Goal: Communication & Community: Answer question/provide support

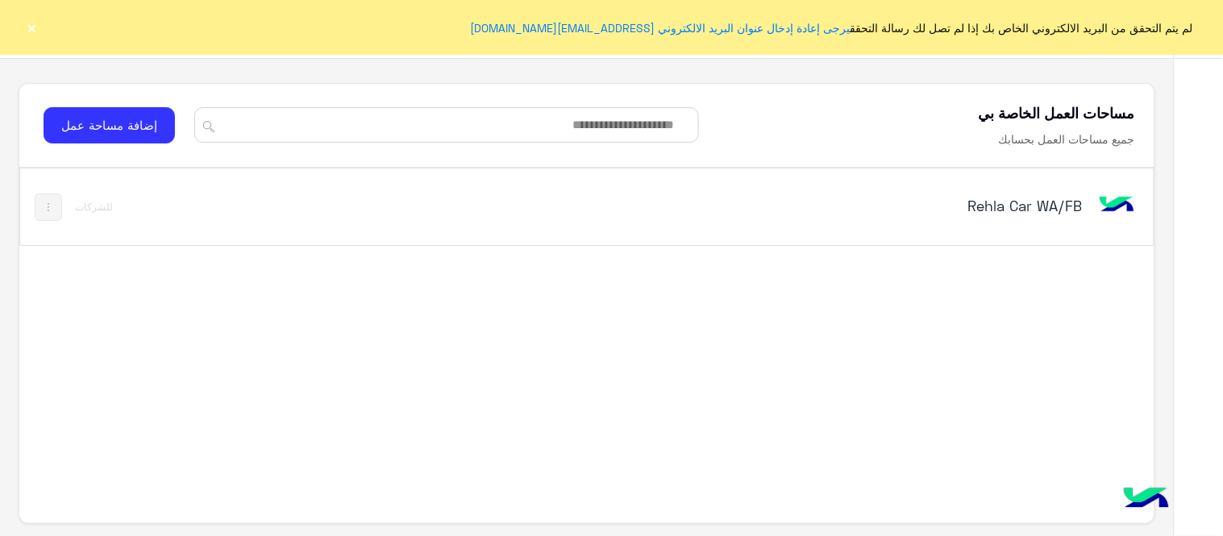
click at [29, 23] on button "×" at bounding box center [32, 27] width 16 height 16
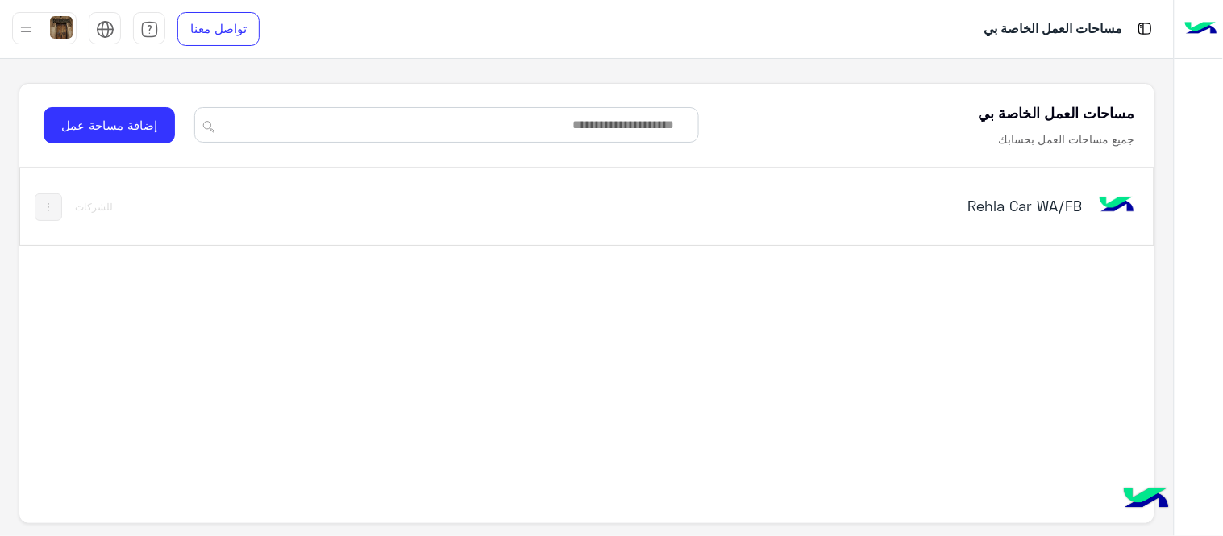
click at [995, 207] on h5 "Rehla Car WA/FB" at bounding box center [882, 205] width 397 height 19
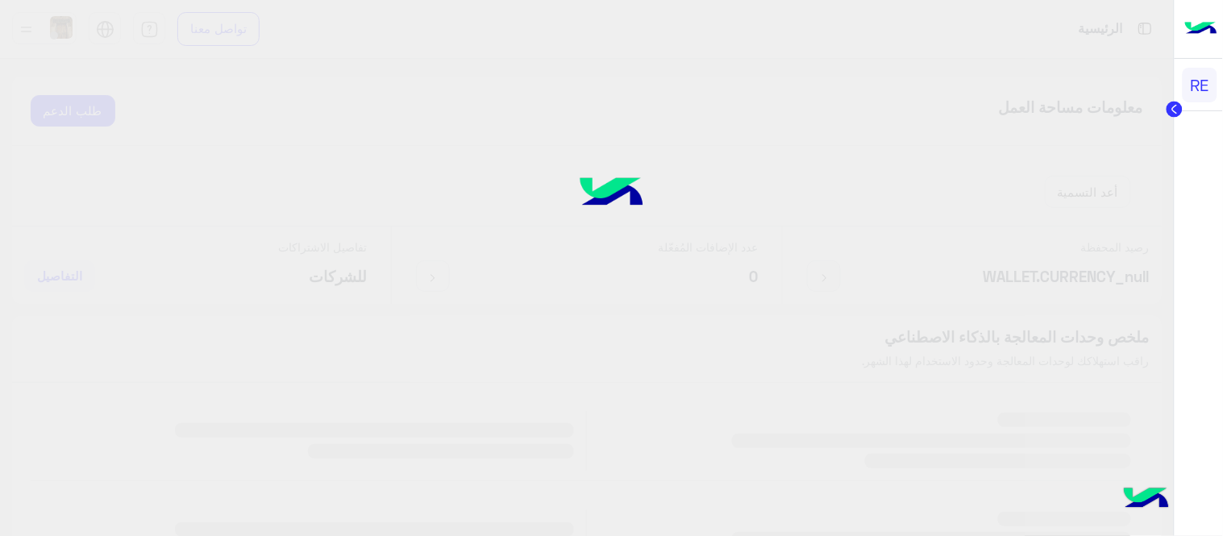
click at [995, 207] on div at bounding box center [611, 267] width 1223 height 537
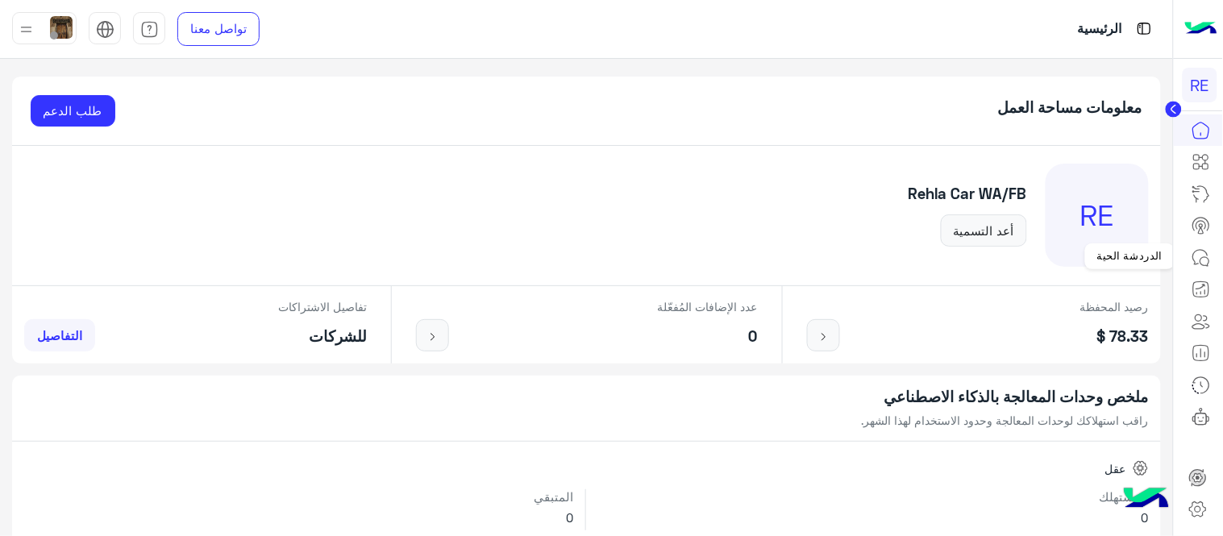
click at [1199, 252] on icon at bounding box center [1200, 257] width 19 height 19
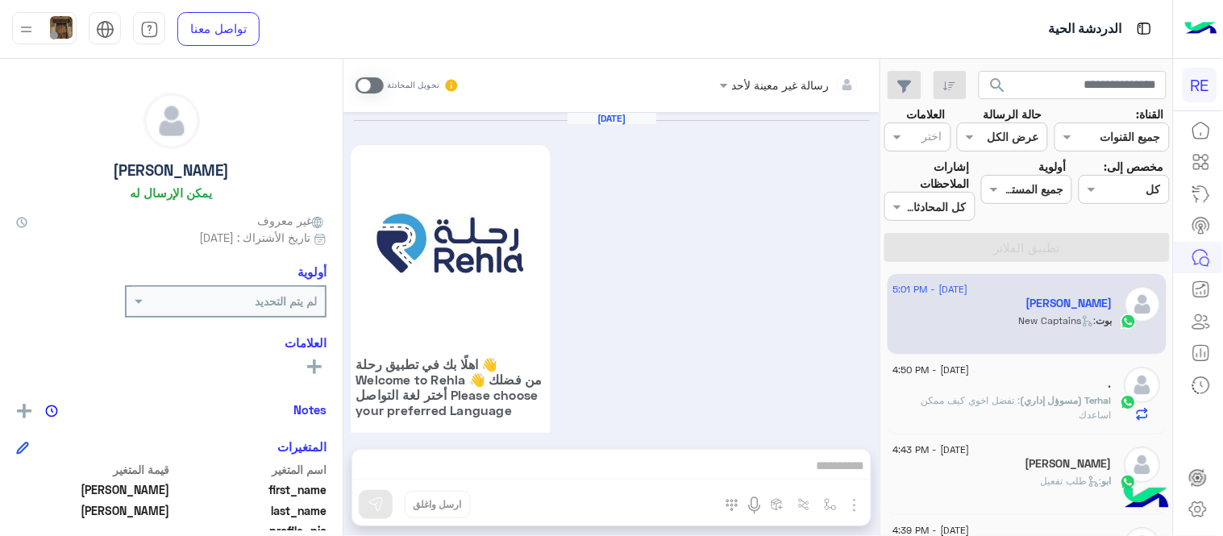
scroll to position [2036, 0]
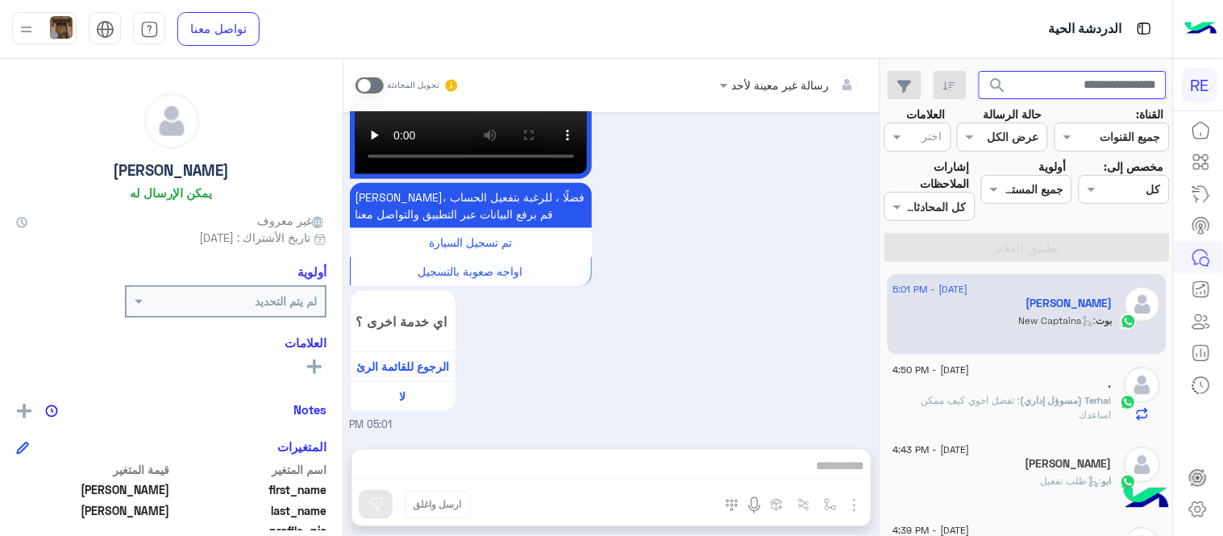
click at [1096, 76] on input "text" at bounding box center [1073, 85] width 189 height 29
paste input "*********"
type input "*********"
click at [979, 71] on button "search" at bounding box center [998, 88] width 39 height 35
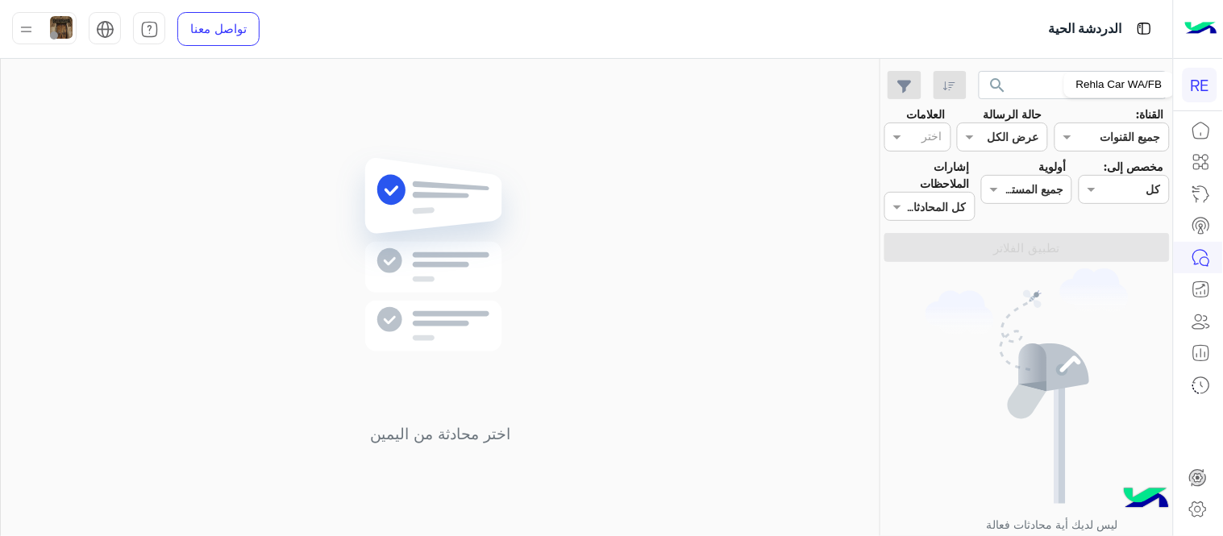
click at [1118, 85] on div "Rehla Car WA/FB" at bounding box center [1119, 85] width 110 height 26
click at [1057, 75] on input "*********" at bounding box center [1073, 85] width 189 height 29
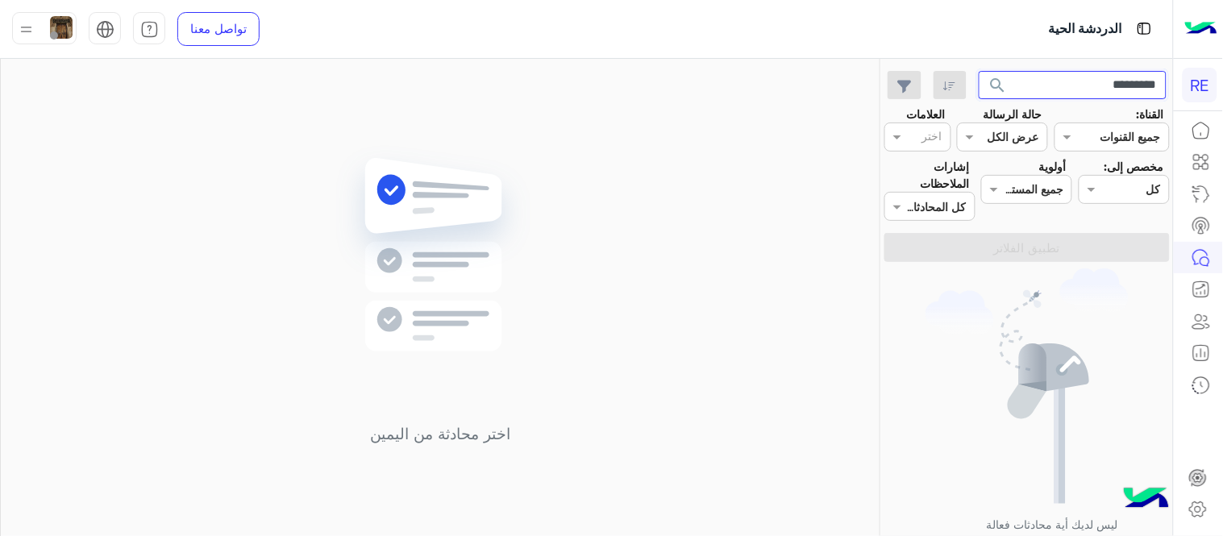
click at [1057, 75] on input "*********" at bounding box center [1073, 85] width 189 height 29
click at [979, 71] on button "search" at bounding box center [998, 88] width 39 height 35
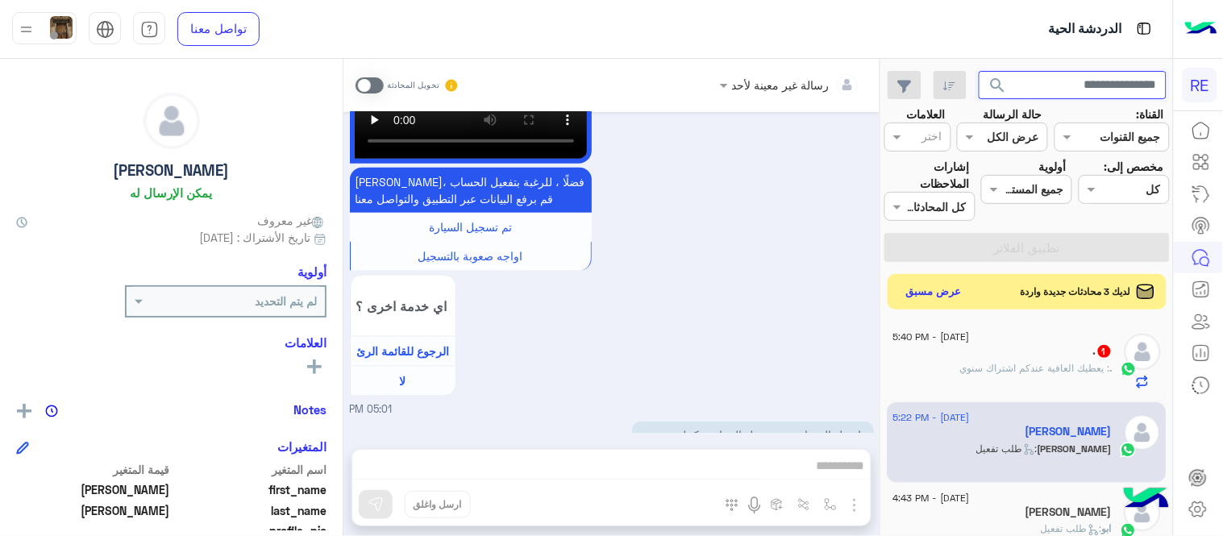
scroll to position [3790, 0]
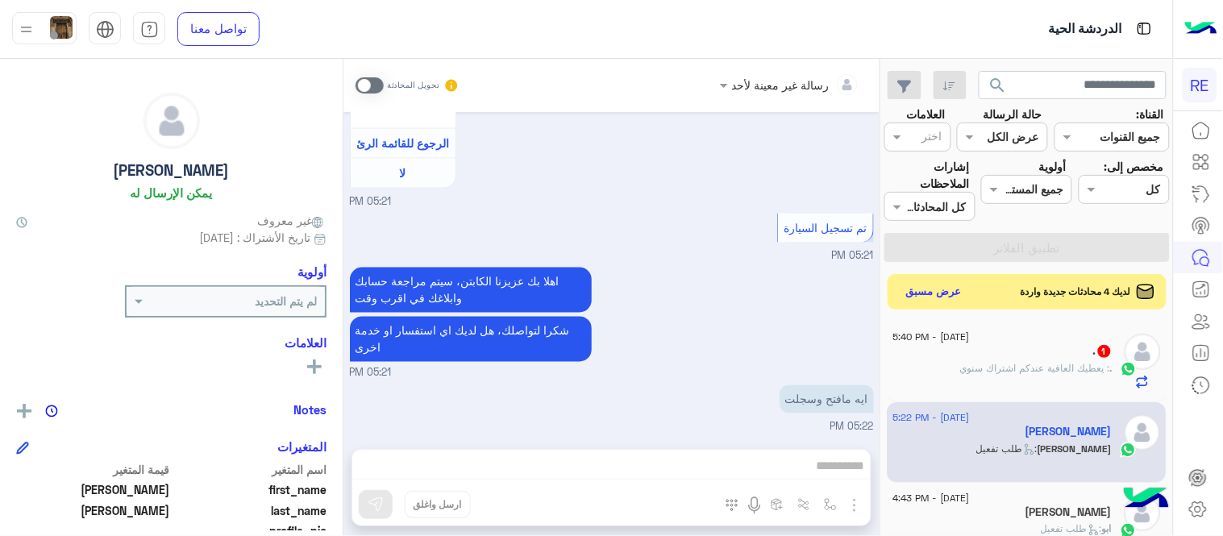
click at [382, 84] on span at bounding box center [369, 85] width 28 height 16
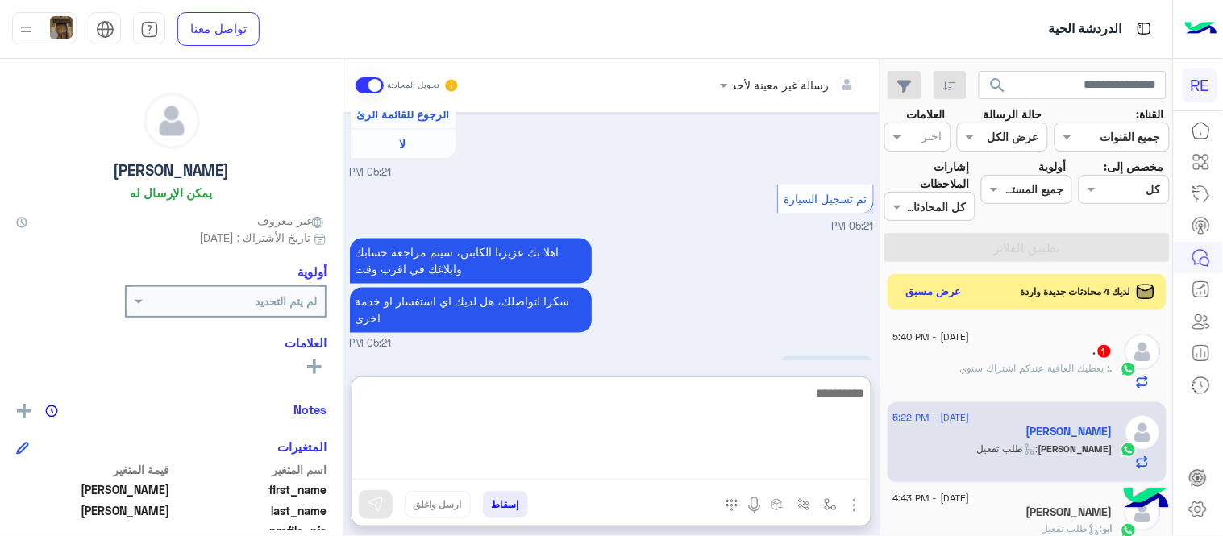
click at [606, 458] on textarea at bounding box center [611, 431] width 518 height 97
type textarea "**********"
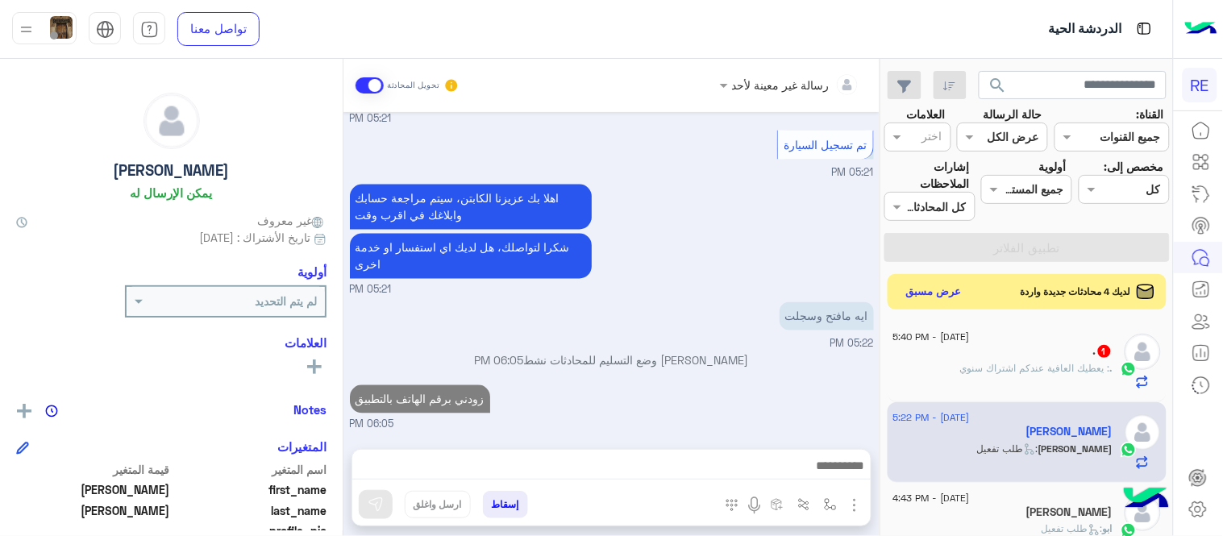
scroll to position [3906, 0]
click at [1043, 355] on div ". 1" at bounding box center [1002, 352] width 219 height 17
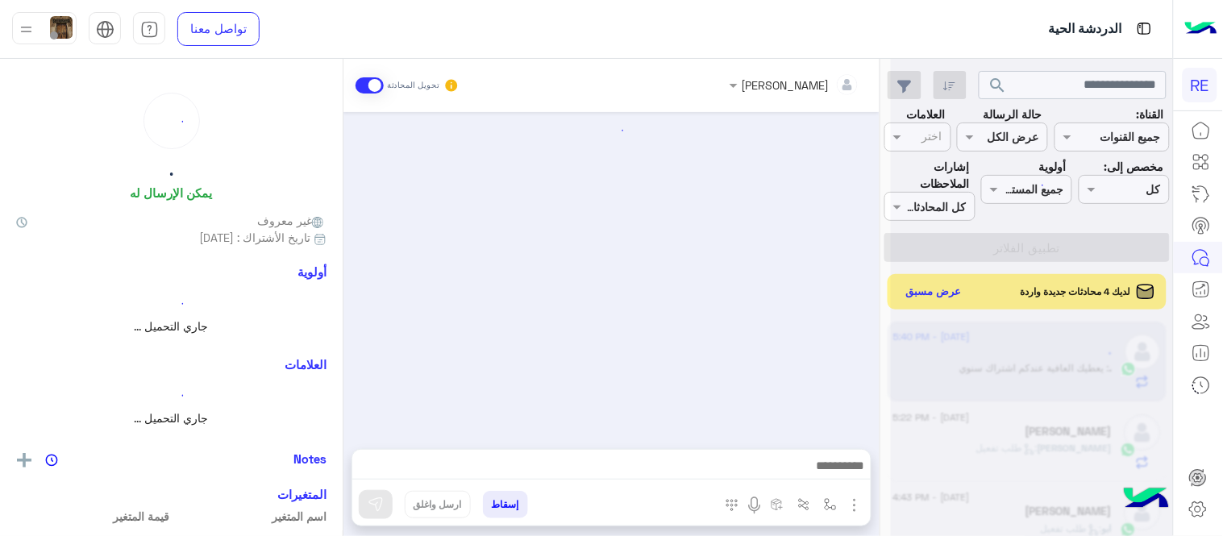
scroll to position [212, 0]
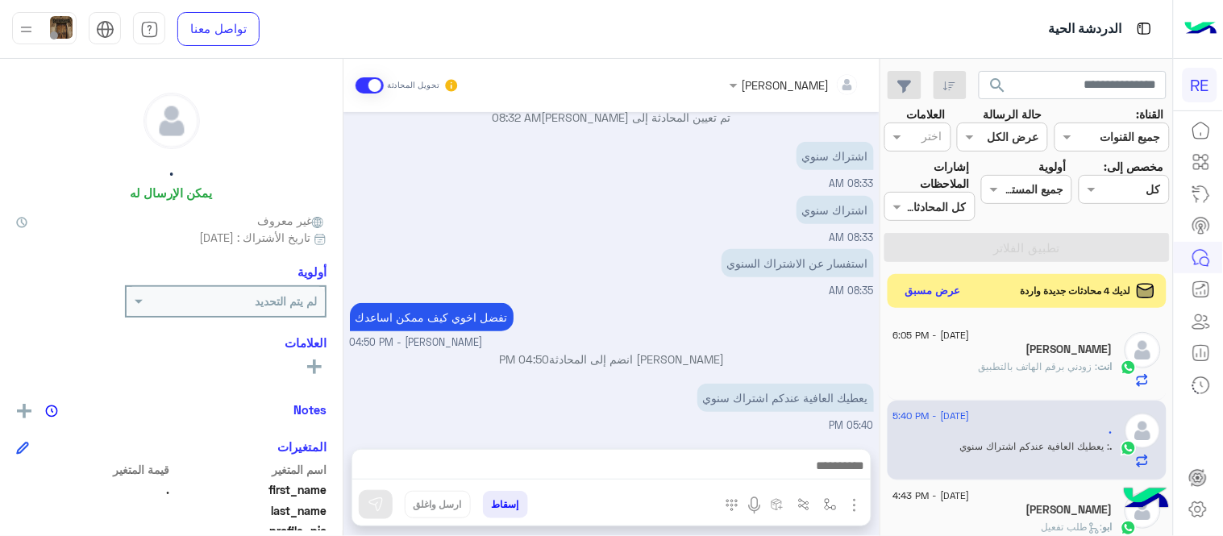
click at [947, 289] on button "عرض مسبق" at bounding box center [934, 291] width 68 height 22
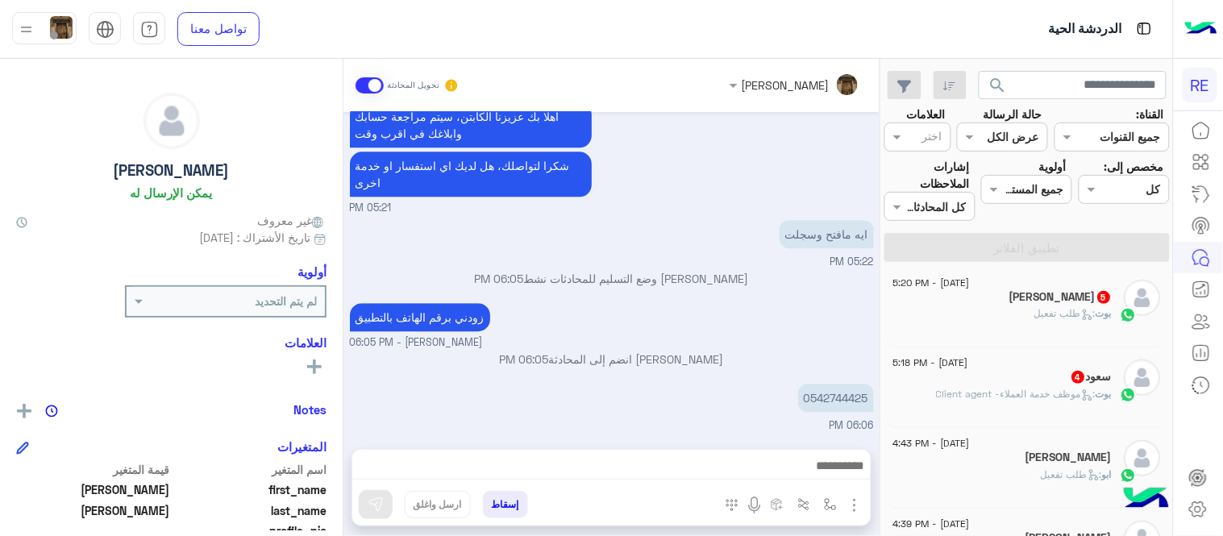
scroll to position [317, 0]
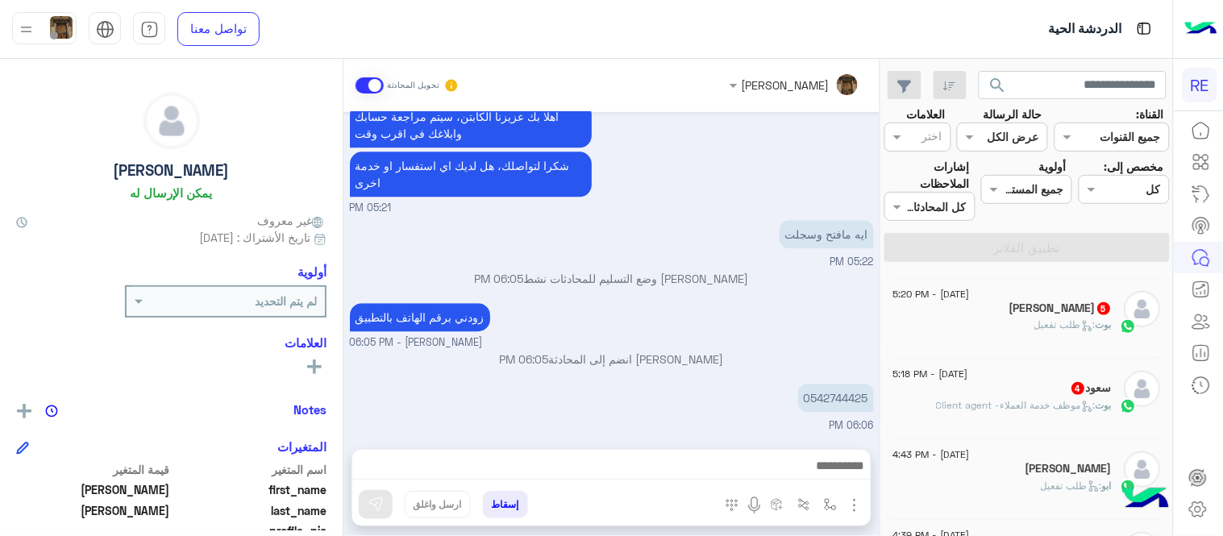
click at [975, 408] on span ": موظف خدمة العملاء- Client agent" at bounding box center [1017, 405] width 160 height 12
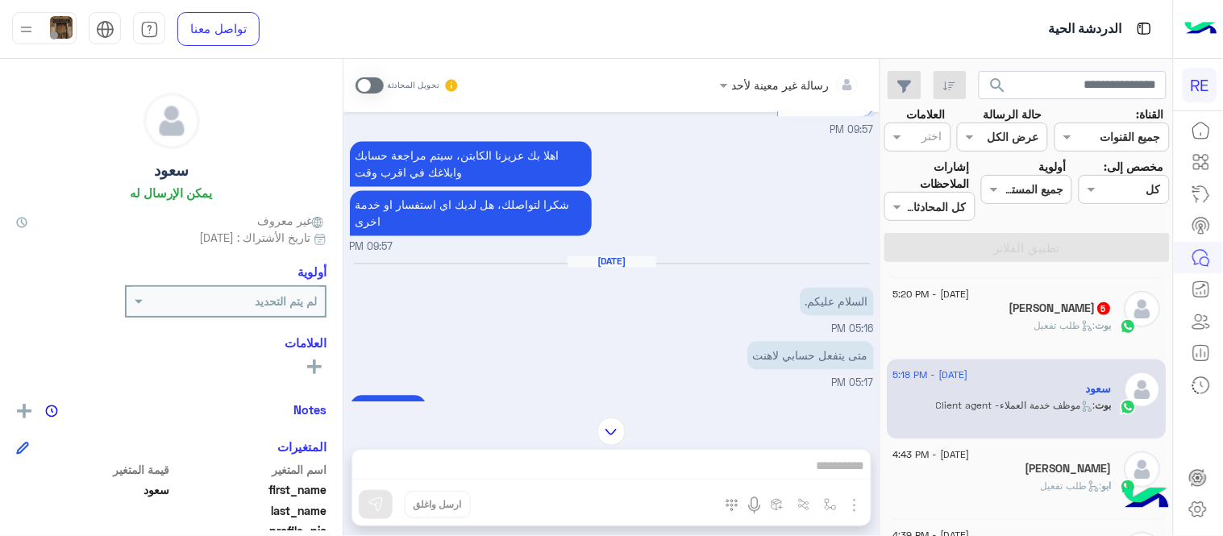
scroll to position [782, 0]
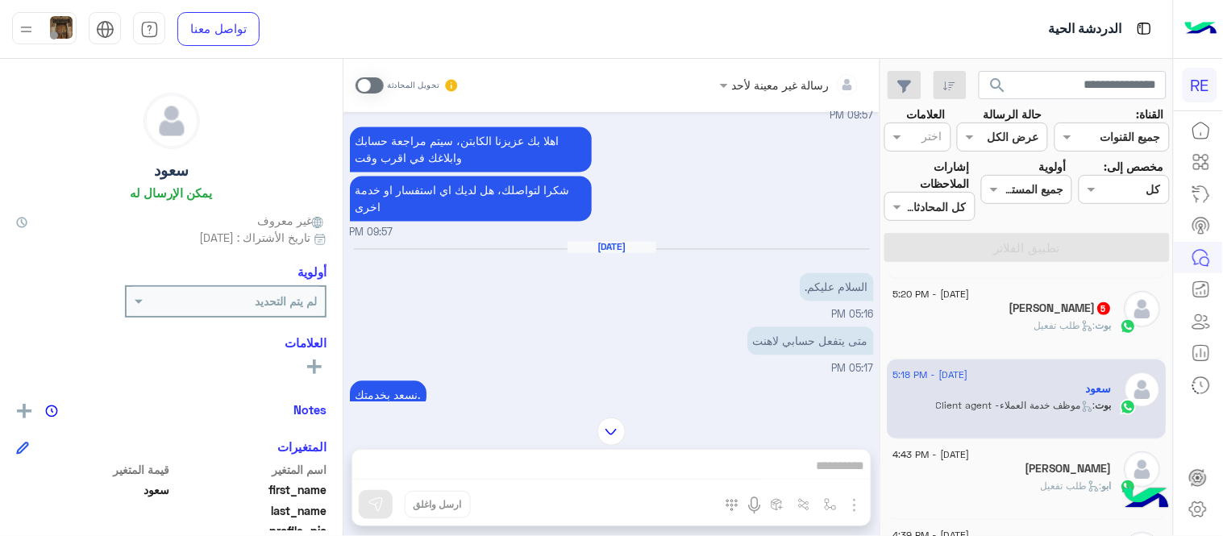
drag, startPoint x: 889, startPoint y: 341, endPoint x: 816, endPoint y: 340, distance: 73.4
click at [816, 340] on mat-drawer-container "search القناة: القناه جميع القنوات حالة الرسالة القناه عرض الكل العلامات اختر م…" at bounding box center [586, 301] width 1173 height 484
click at [816, 340] on p "متى يتفعل حسابي لاهنت" at bounding box center [810, 341] width 127 height 28
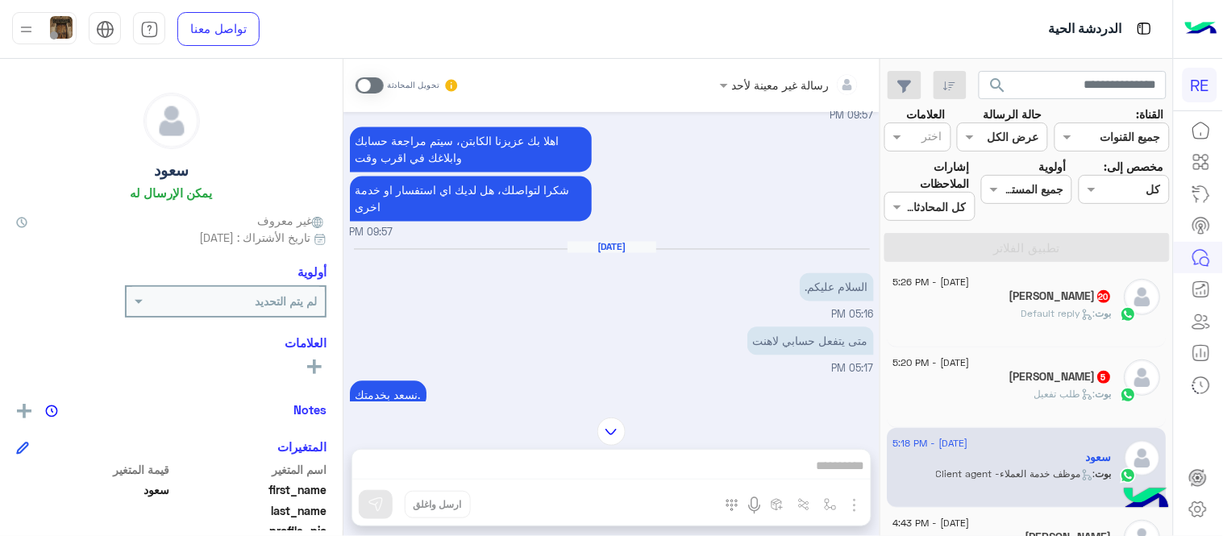
scroll to position [142, 0]
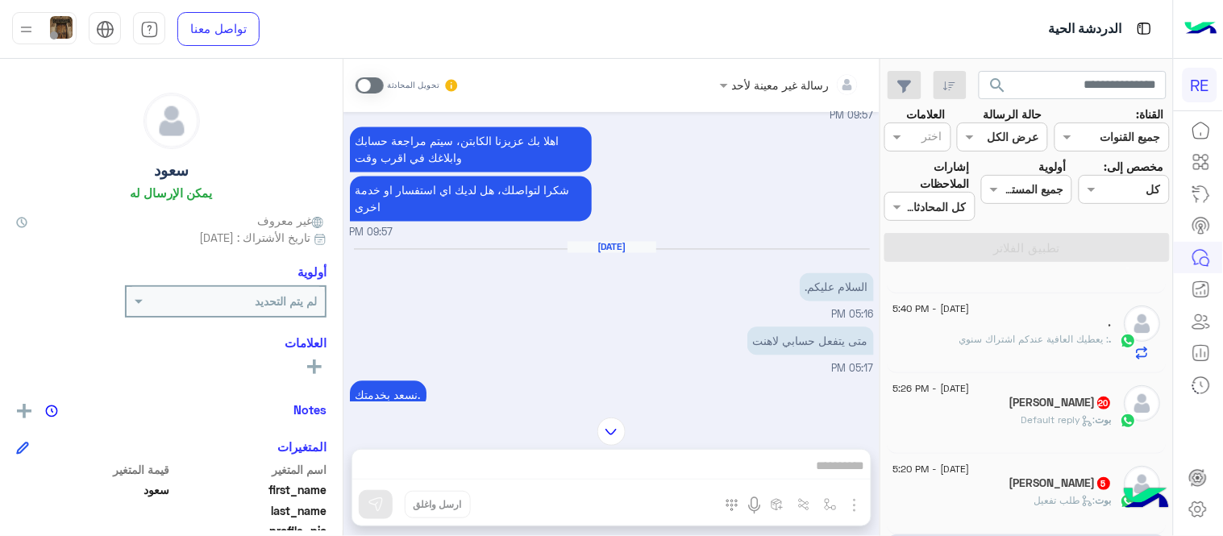
click at [1021, 385] on div "[DATE] - 5:26 PM" at bounding box center [1002, 390] width 219 height 10
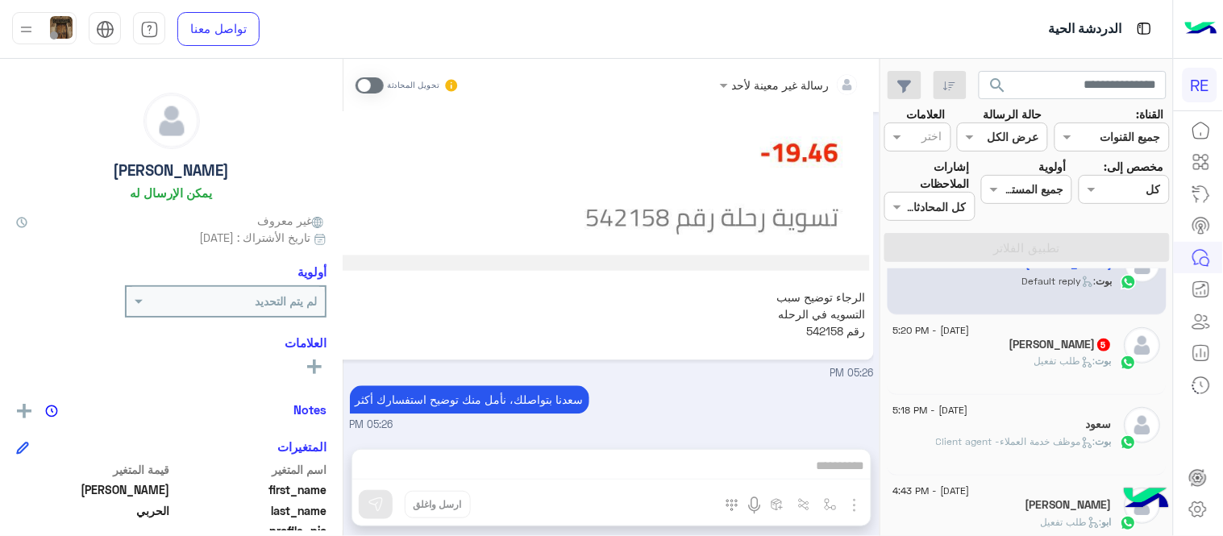
scroll to position [291, 0]
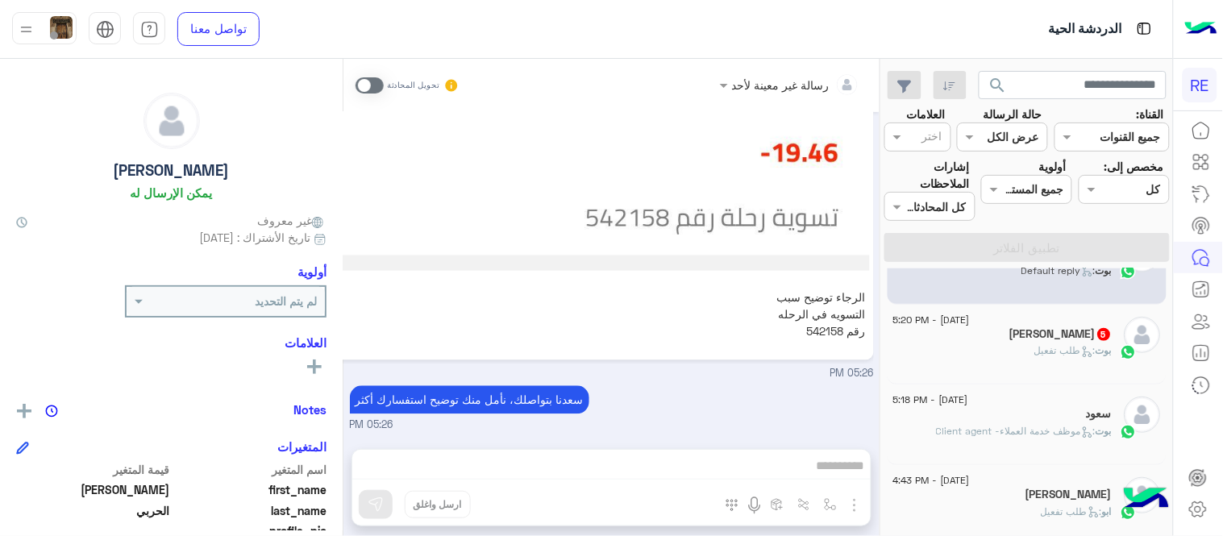
click at [958, 396] on span "[DATE] - 5:18 PM" at bounding box center [930, 400] width 75 height 15
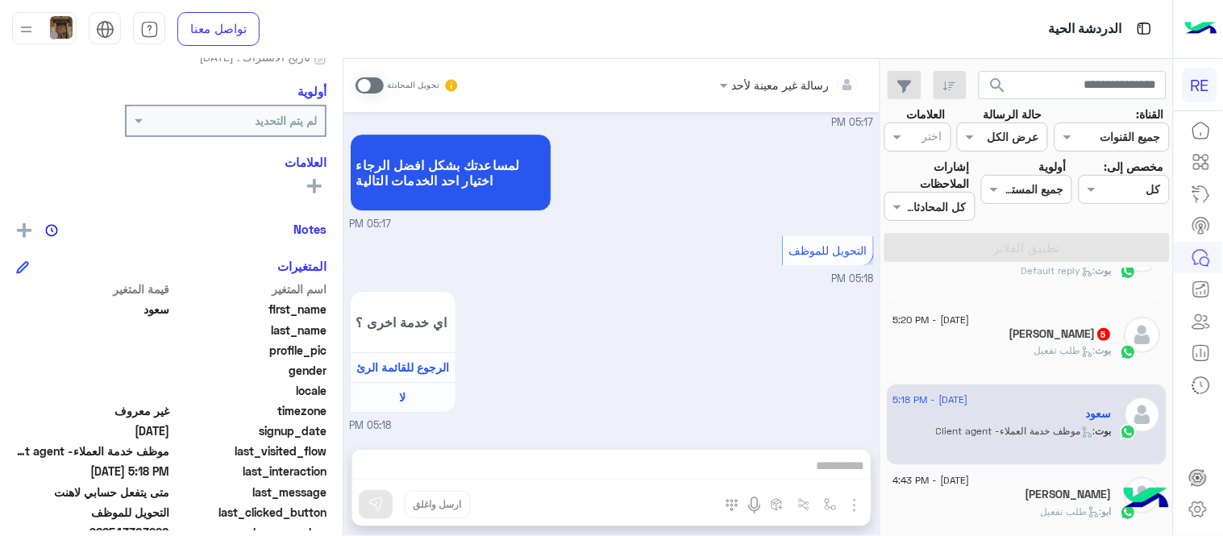
scroll to position [187, 0]
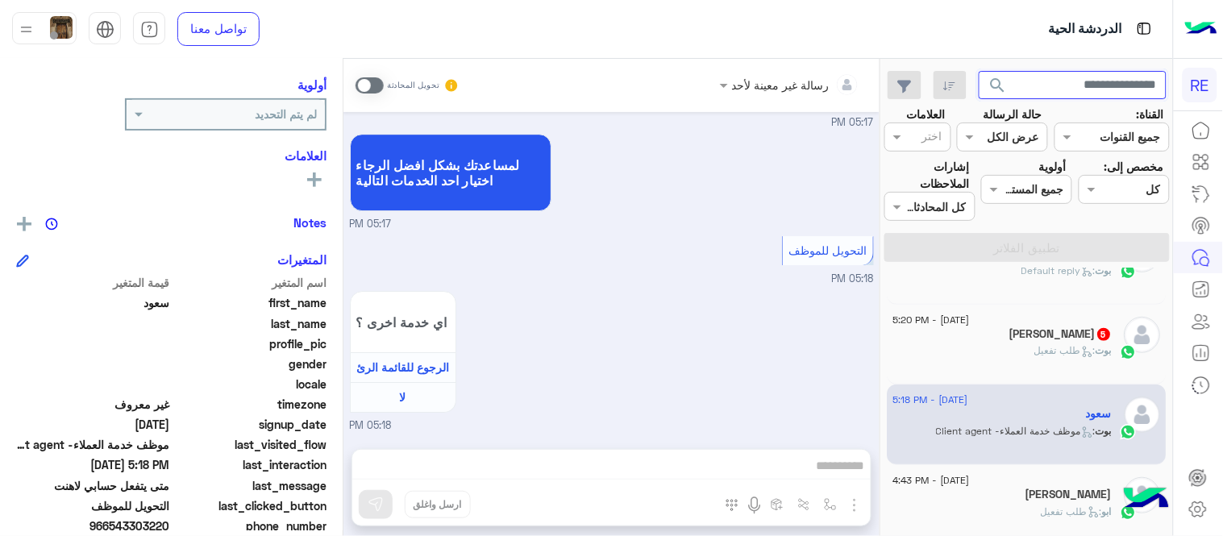
click at [1093, 91] on input "text" at bounding box center [1073, 85] width 189 height 29
click at [1093, 91] on input "*********" at bounding box center [1073, 85] width 189 height 29
click at [1151, 86] on input "*********" at bounding box center [1073, 85] width 189 height 29
type input "*********"
click at [979, 71] on button "search" at bounding box center [998, 88] width 39 height 35
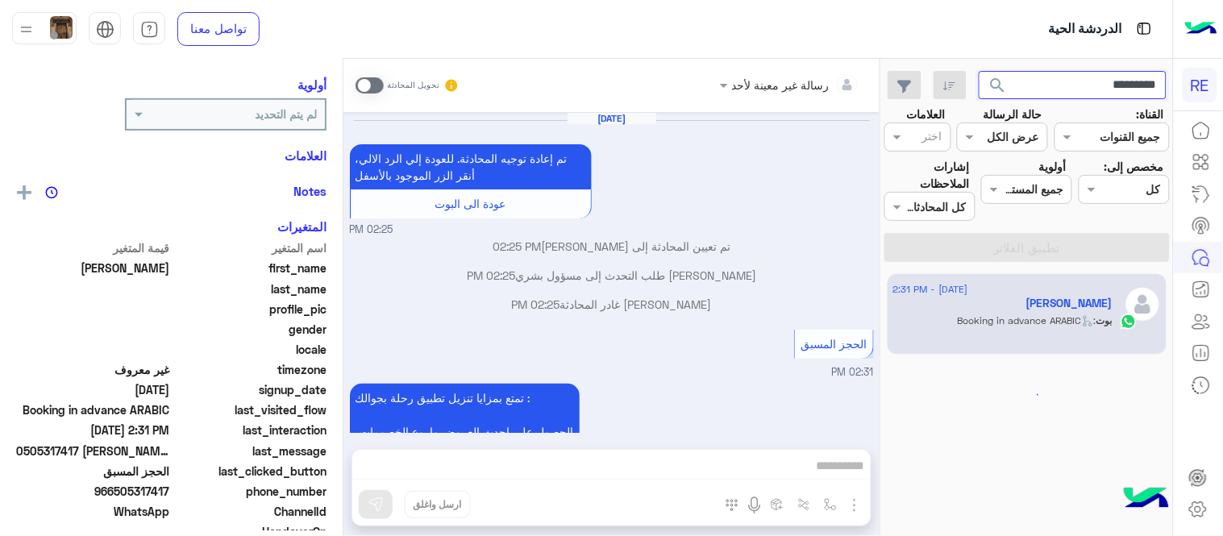
scroll to position [771, 0]
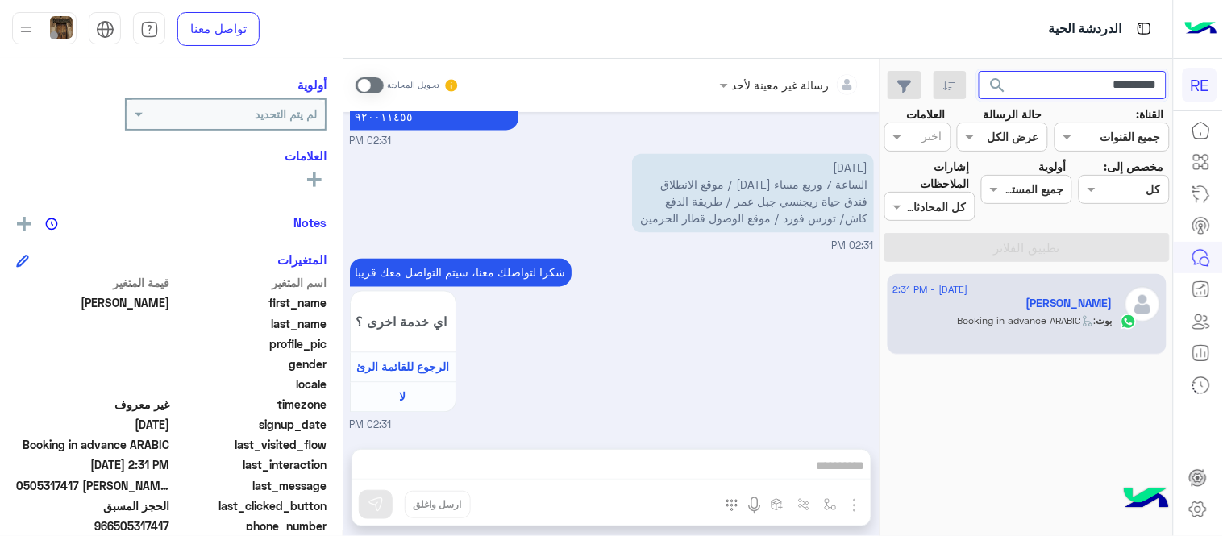
click at [1046, 91] on input "*********" at bounding box center [1073, 85] width 189 height 29
click at [979, 71] on button "search" at bounding box center [998, 88] width 39 height 35
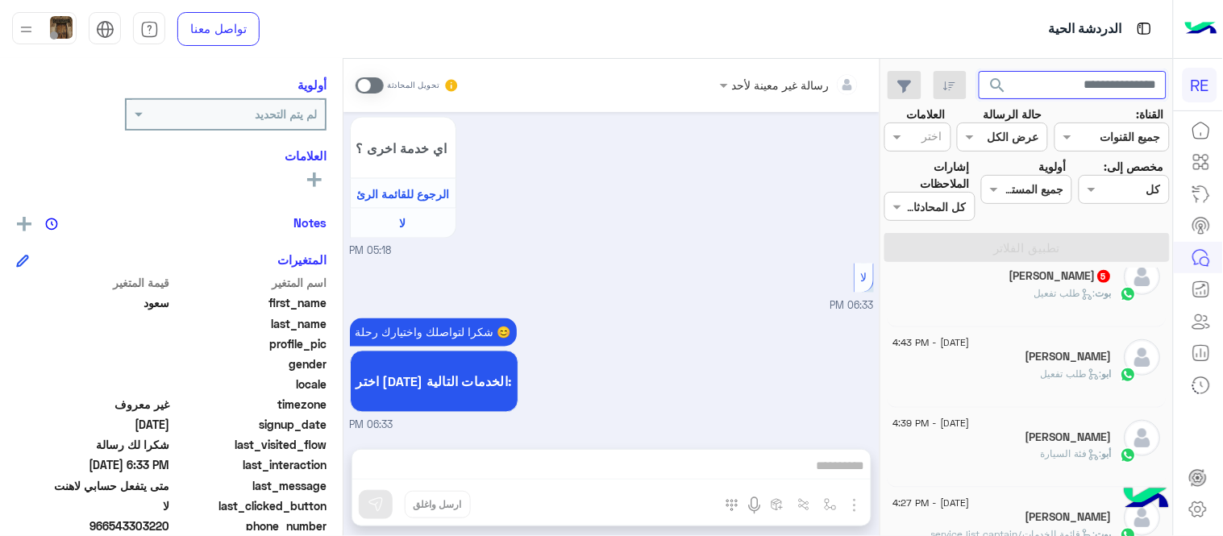
scroll to position [423, 0]
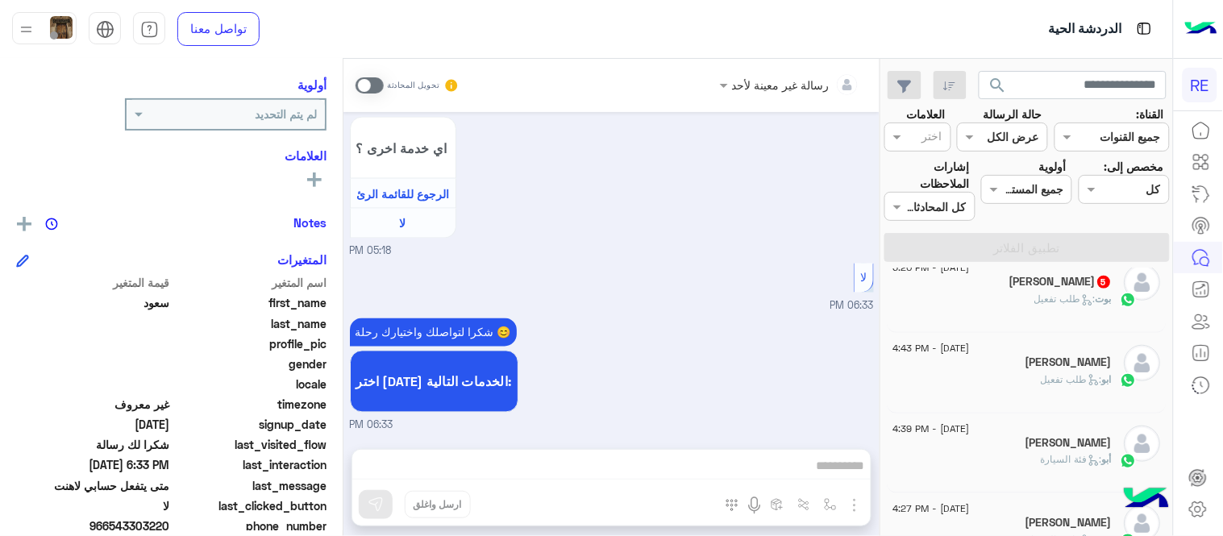
click at [1018, 301] on div "بوت : طلب تفعيل" at bounding box center [1002, 306] width 219 height 28
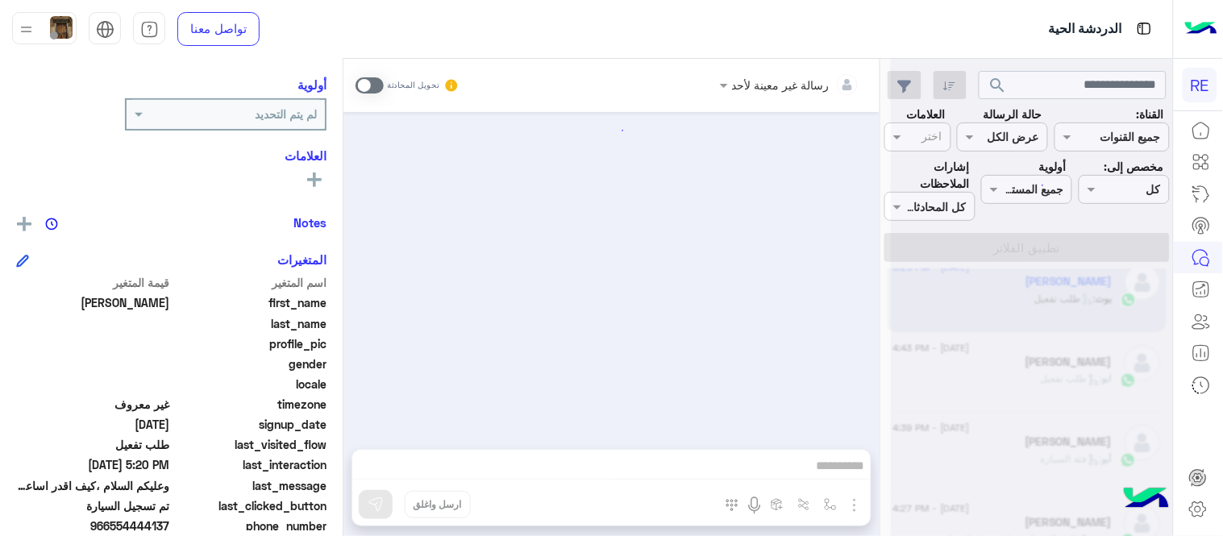
scroll to position [1499, 0]
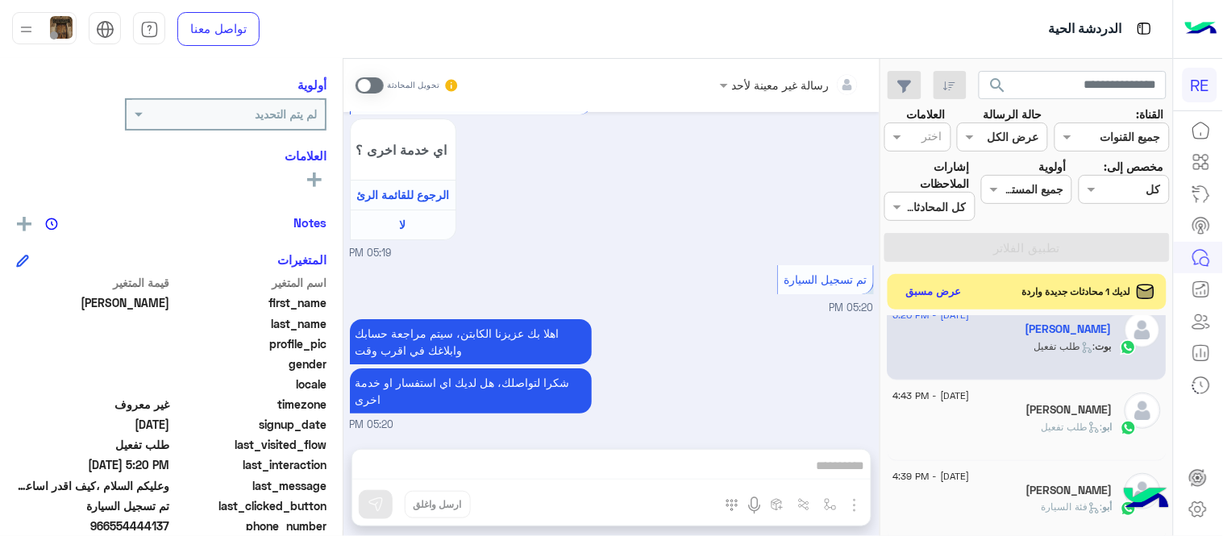
click at [373, 90] on span at bounding box center [369, 85] width 28 height 16
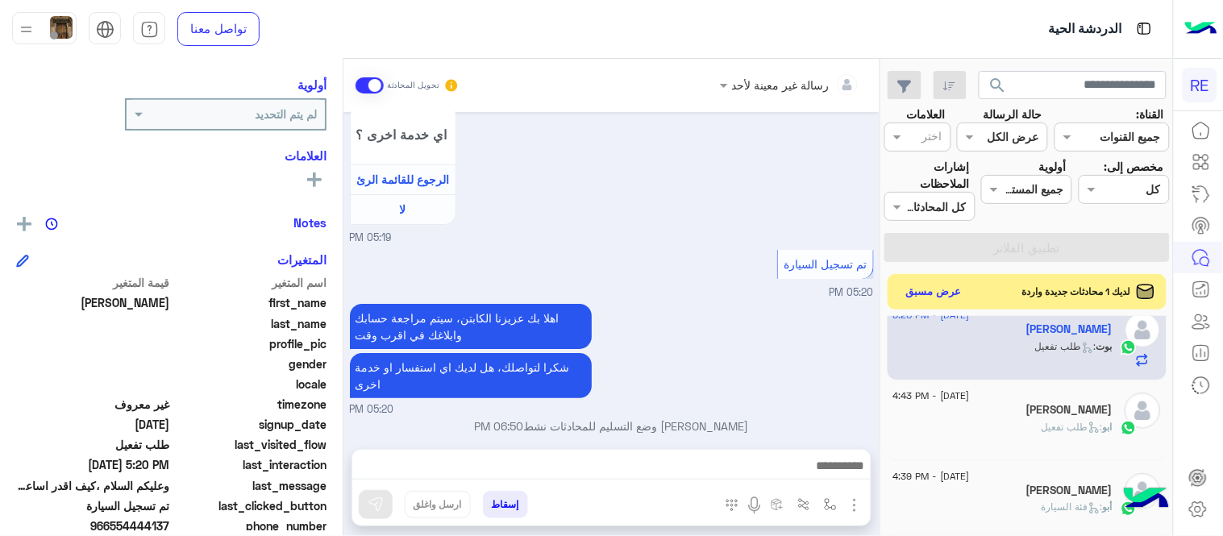
scroll to position [1528, 0]
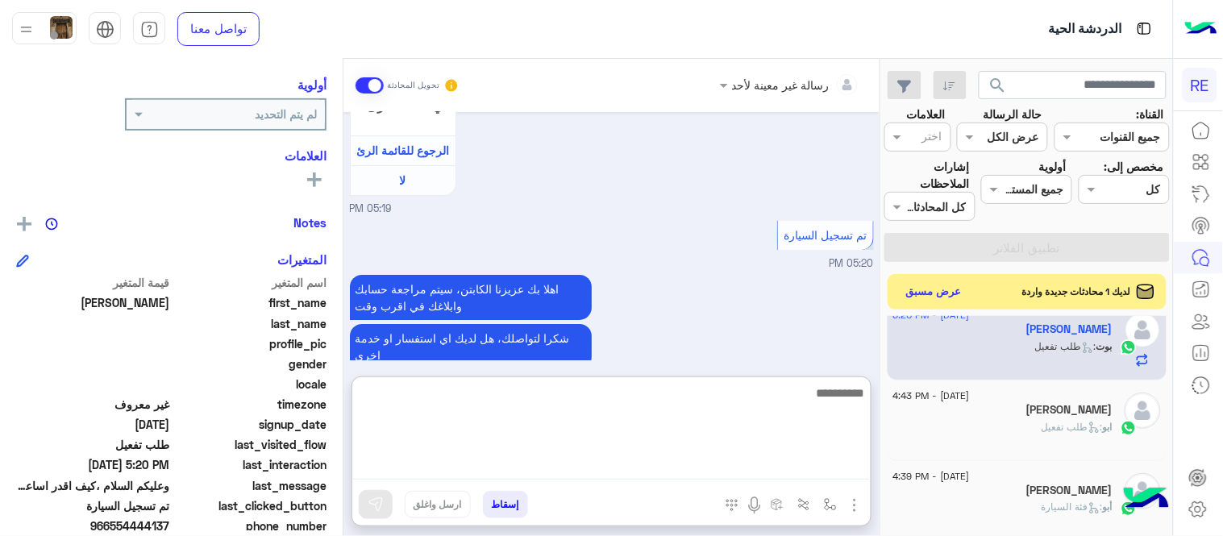
click at [732, 464] on textarea at bounding box center [611, 431] width 518 height 97
type textarea "**********"
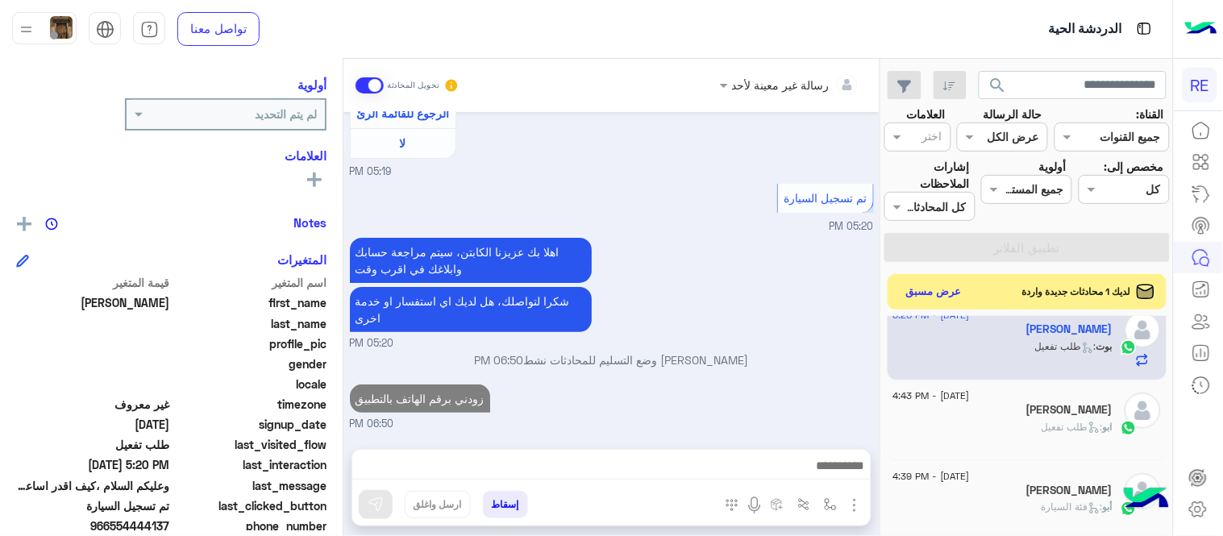
scroll to position [1580, 0]
click at [851, 332] on div "[DATE] السلام عليكم 05:18 PM وعليكم السلام ،كيف اقدر اساعدك اهلًا بك في تطبيق ر…" at bounding box center [611, 272] width 536 height 321
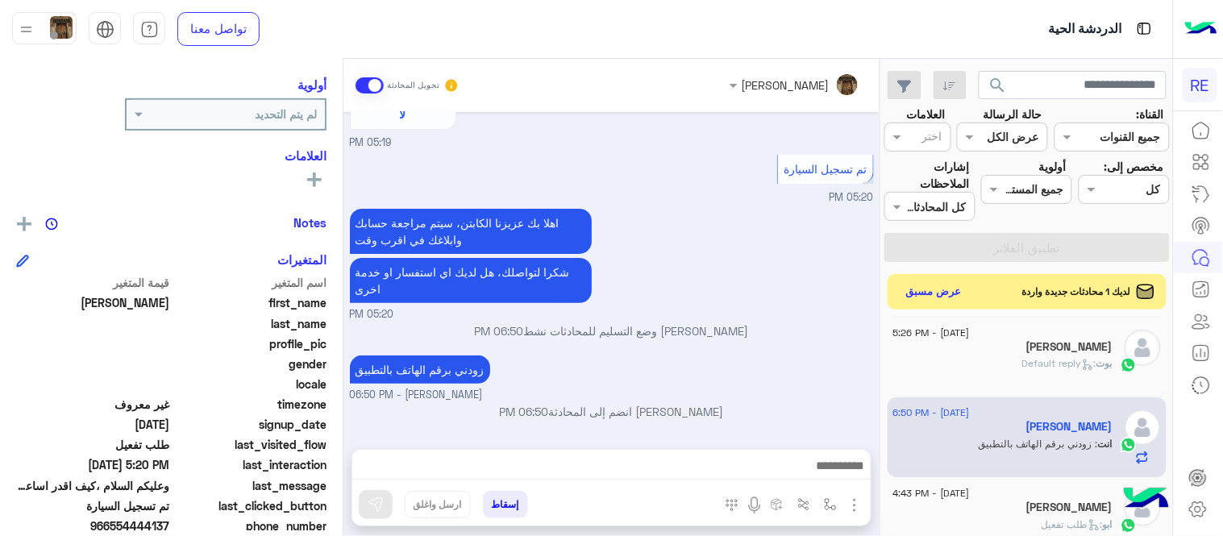
scroll to position [318, 0]
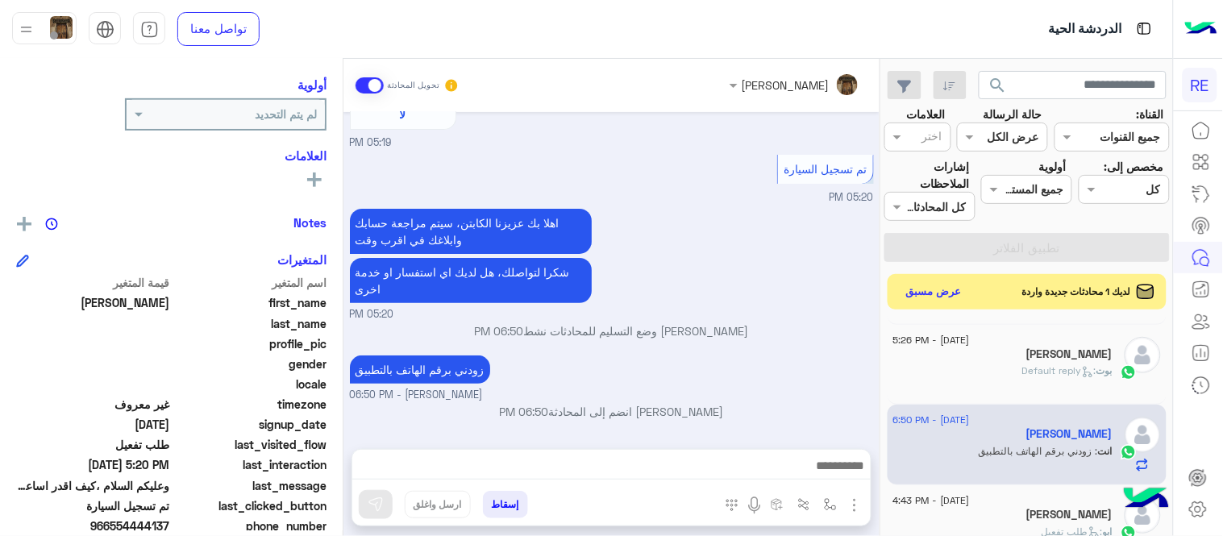
click at [980, 390] on div "[PERSON_NAME] : Default reply" at bounding box center [1002, 378] width 219 height 28
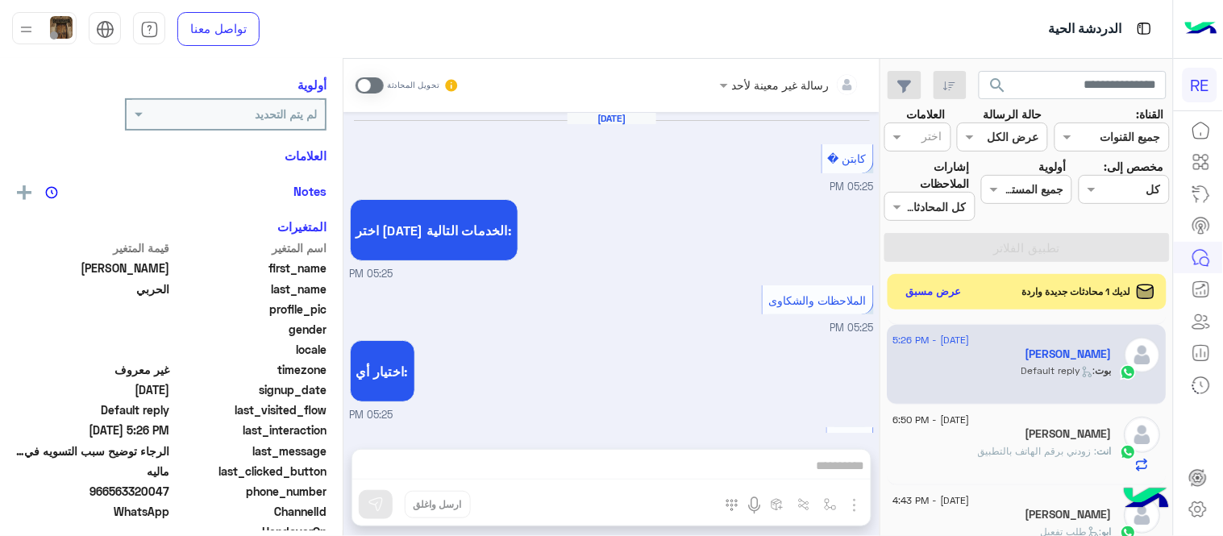
scroll to position [799, 0]
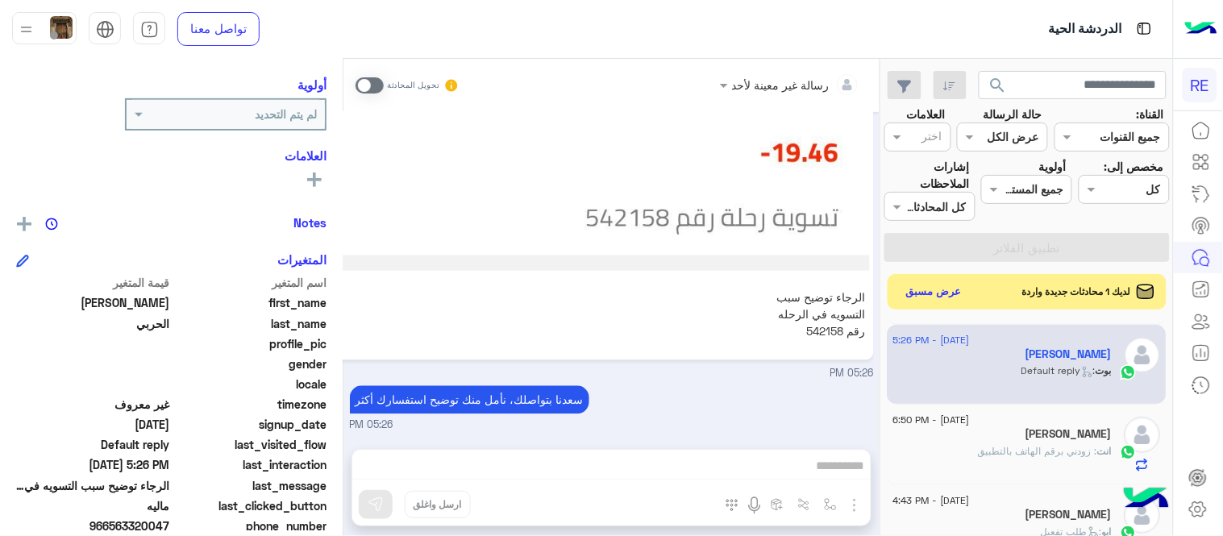
click at [814, 326] on p "الرجاء توضيح سبب التسويه في الرحله رقم 542158" at bounding box center [814, 314] width 110 height 59
click at [364, 82] on span at bounding box center [369, 85] width 28 height 16
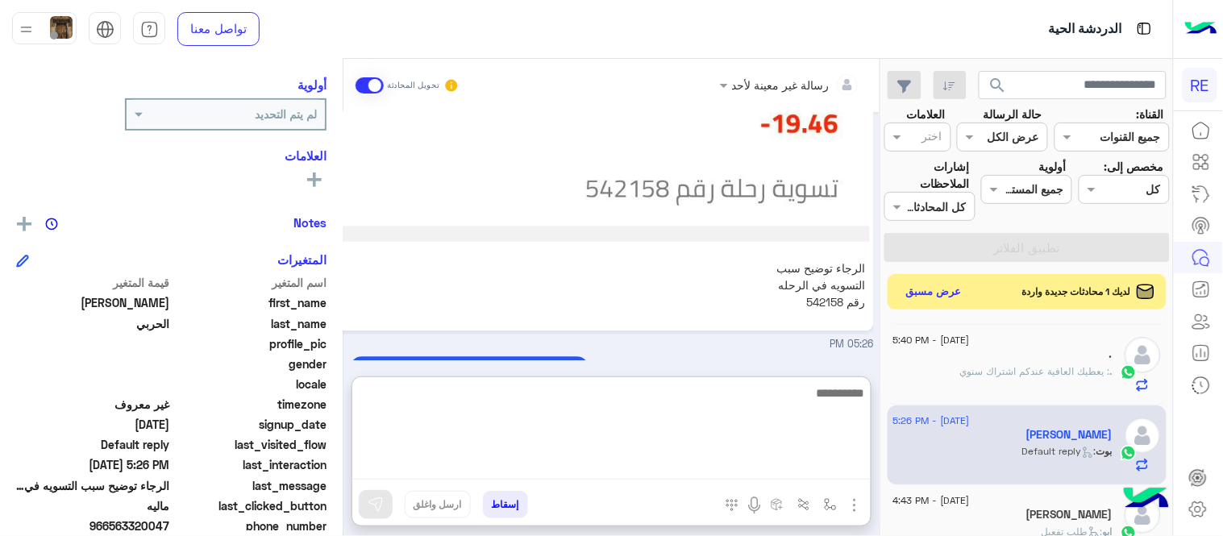
click at [792, 472] on textarea at bounding box center [611, 431] width 518 height 97
type textarea "**********"
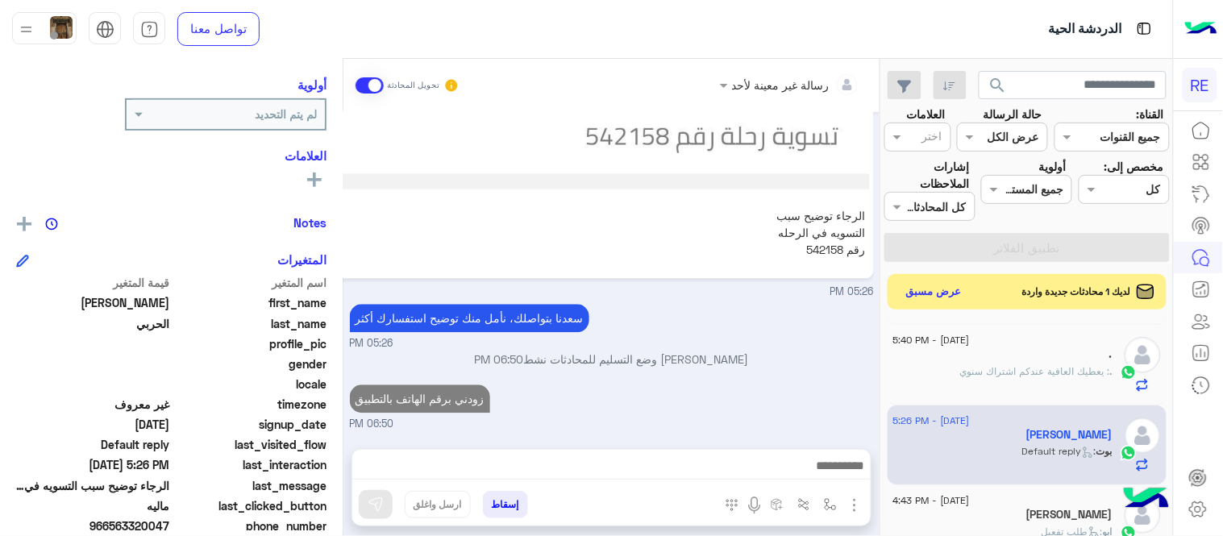
scroll to position [879, 0]
click at [790, 343] on div "[DATE] كابتن � 05:25 PM اختر [DATE] الخدمات التالية: 05:25 PM الملاحظات والشكاو…" at bounding box center [611, 272] width 536 height 321
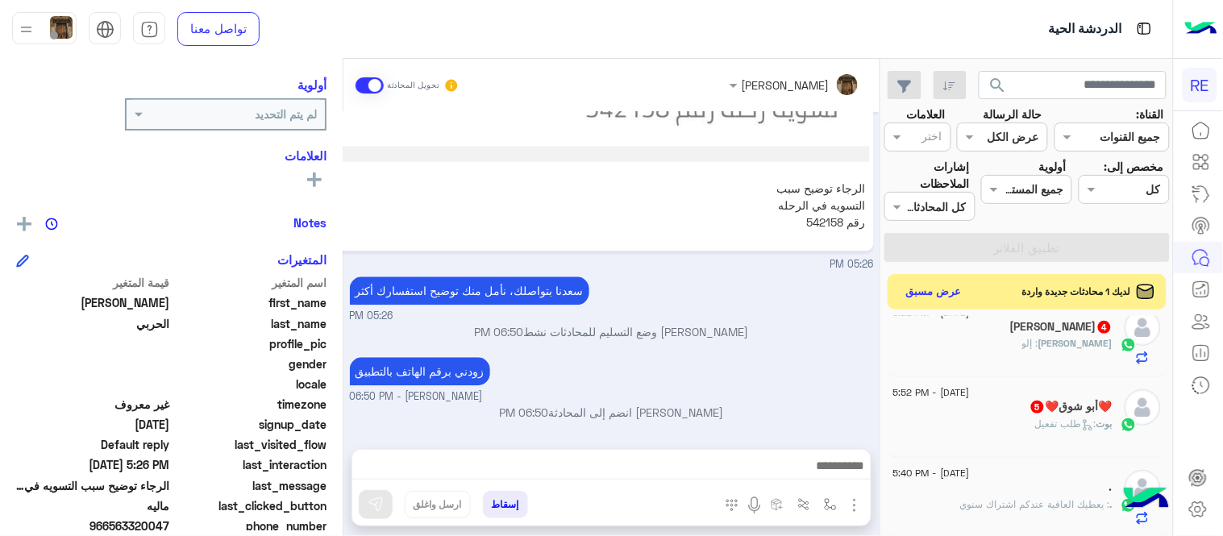
scroll to position [121, 0]
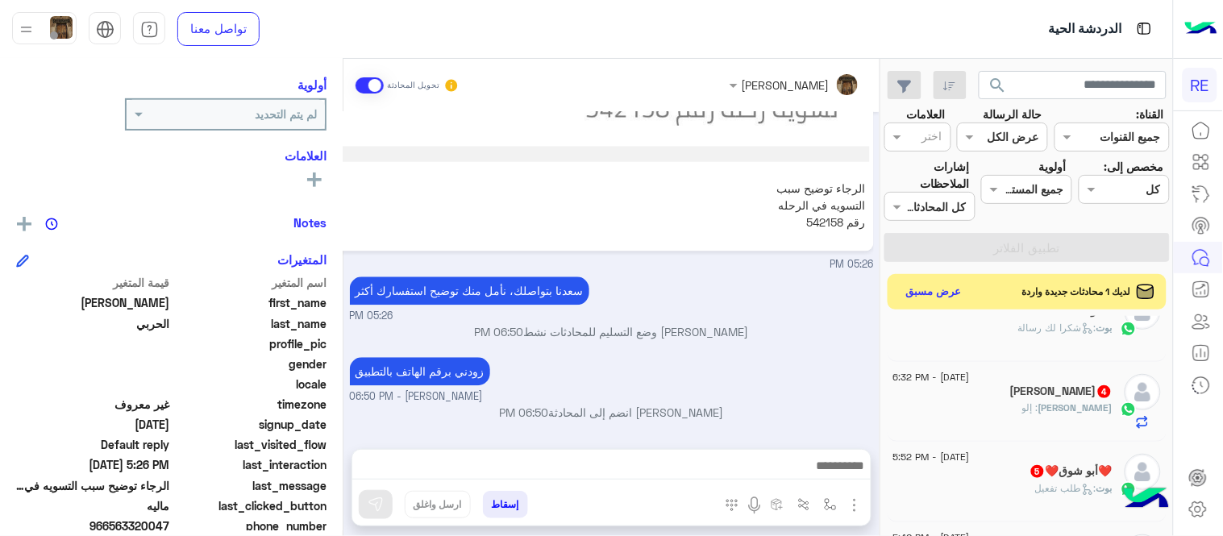
click at [970, 450] on span "[DATE] - 5:52 PM" at bounding box center [931, 457] width 77 height 15
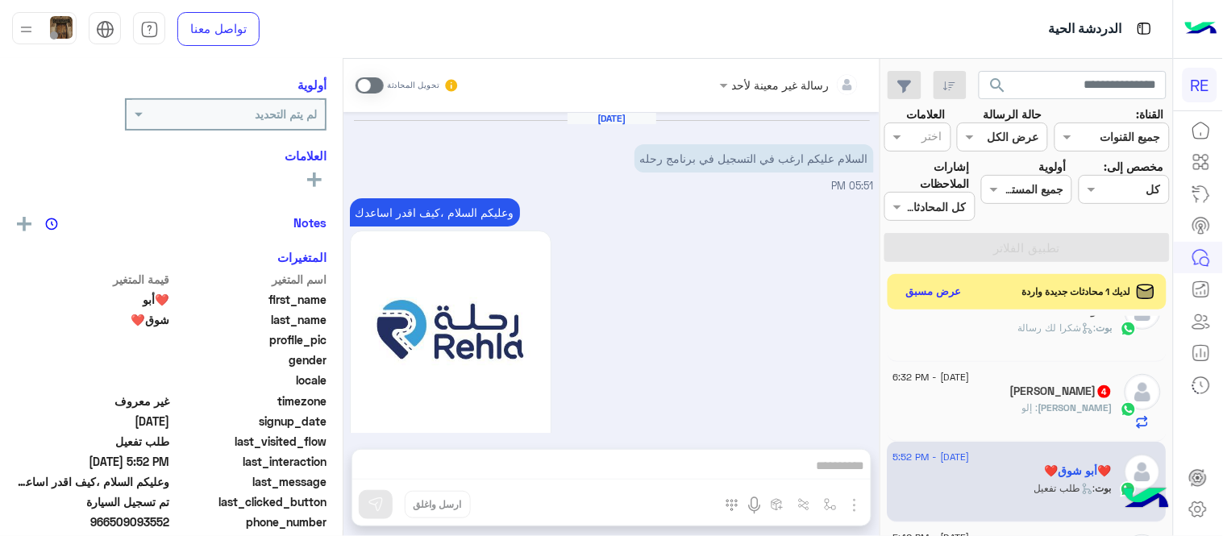
scroll to position [1499, 0]
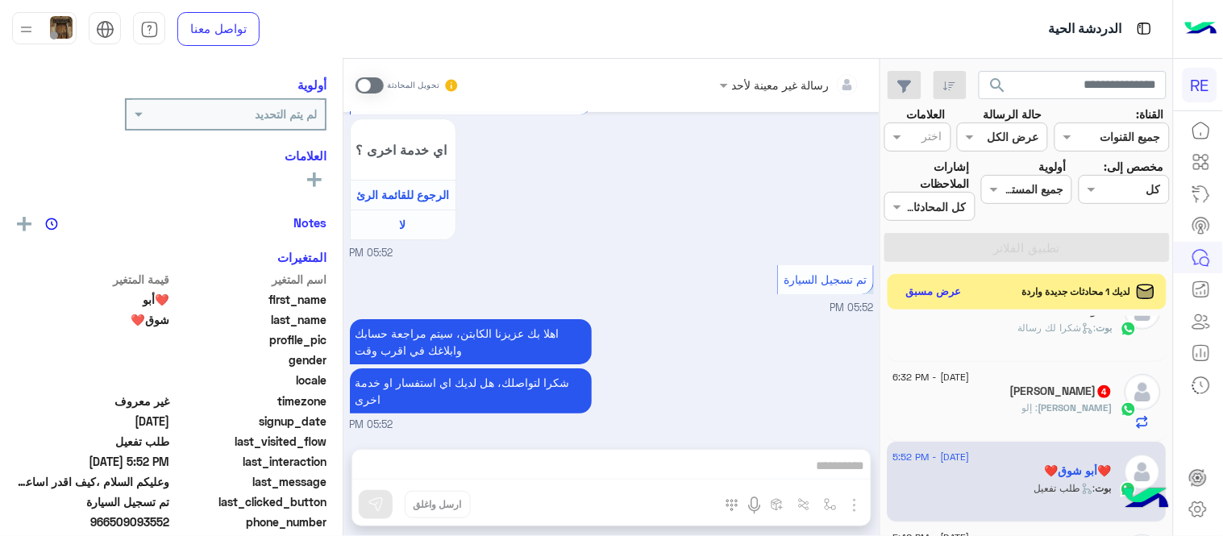
click at [361, 82] on span at bounding box center [369, 85] width 28 height 16
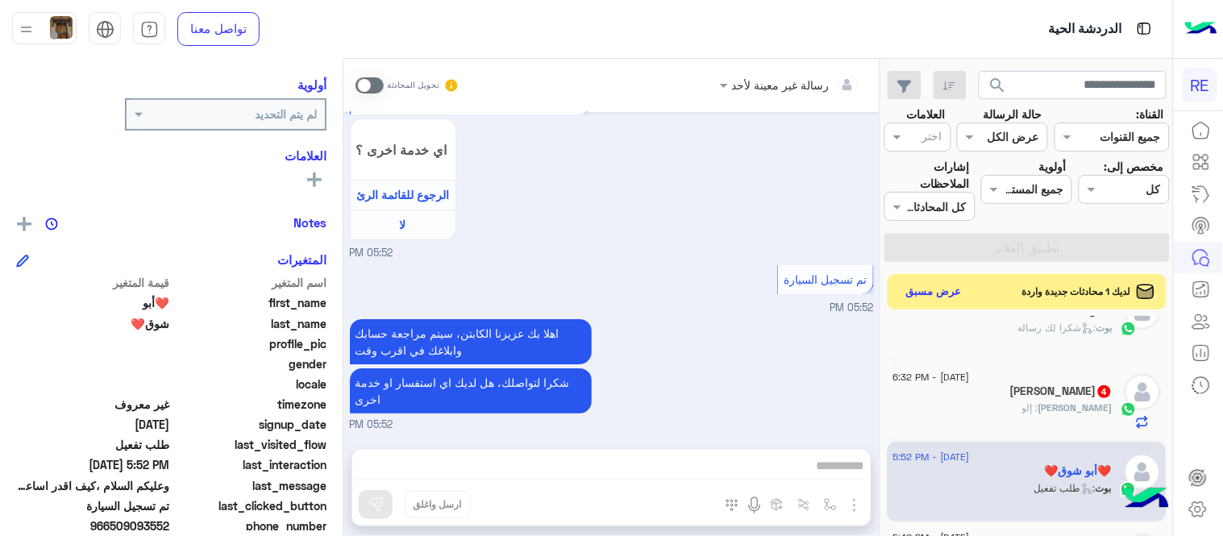
scroll to position [1528, 0]
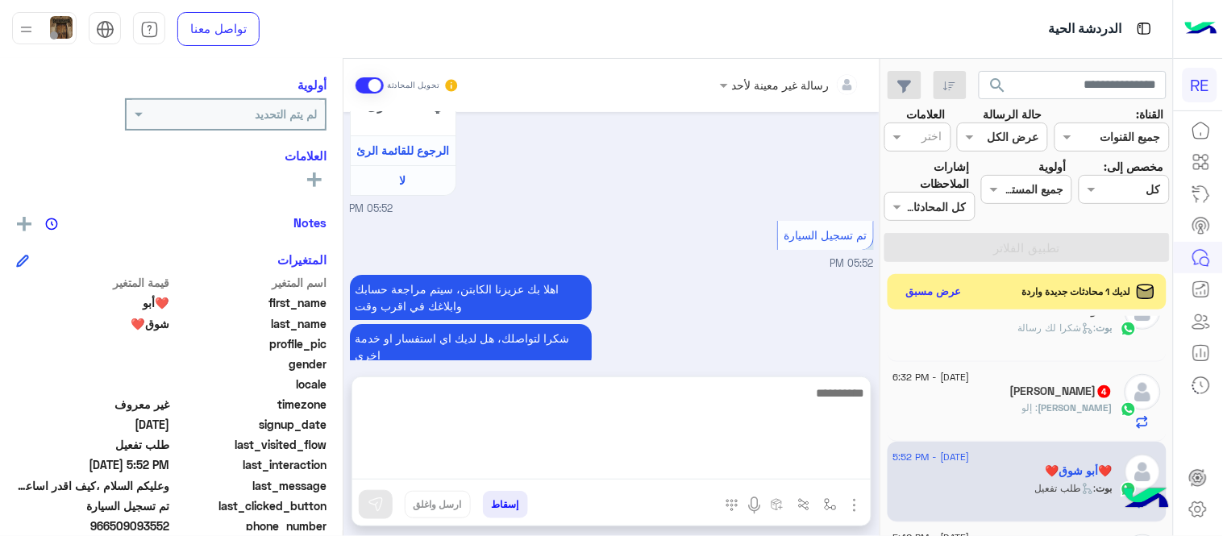
click at [727, 455] on textarea at bounding box center [611, 431] width 518 height 97
type textarea "**********"
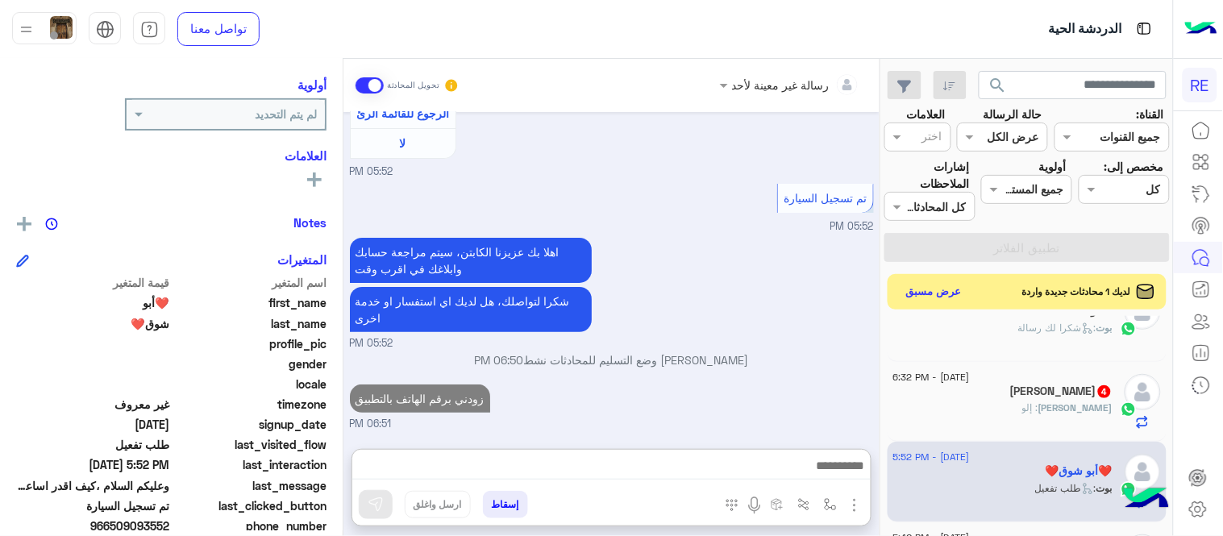
scroll to position [1615, 0]
click at [1010, 397] on h5 "[PERSON_NAME] 4" at bounding box center [1061, 391] width 102 height 14
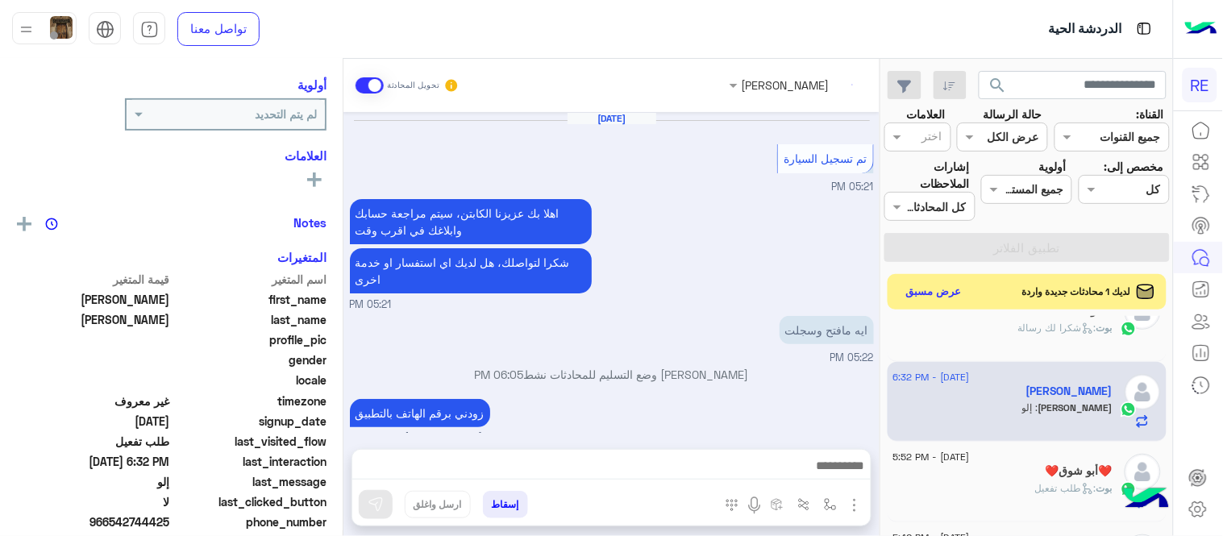
scroll to position [258, 0]
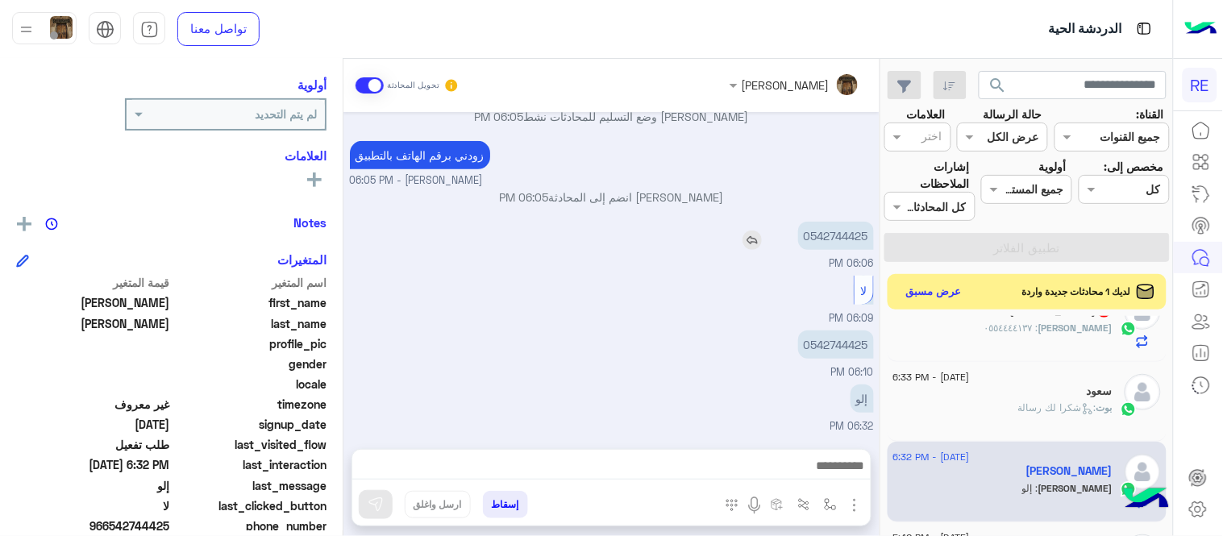
click at [852, 244] on p "0542744425" at bounding box center [836, 236] width 76 height 28
copy p "0542744425"
drag, startPoint x: 349, startPoint y: 392, endPoint x: 349, endPoint y: 360, distance: 31.4
click at [349, 360] on div "[DATE] تم تسجيل السيارة 05:21 PM اهلا بك عزيزنا الكابتن، سيتم مراجعة حسابك وابل…" at bounding box center [611, 272] width 536 height 321
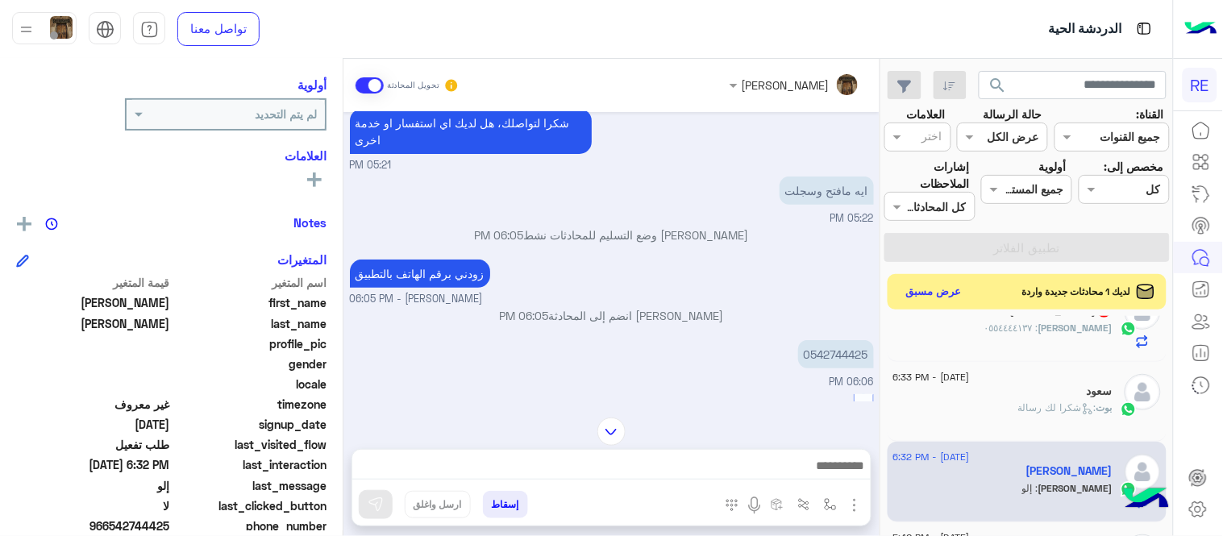
scroll to position [97, 0]
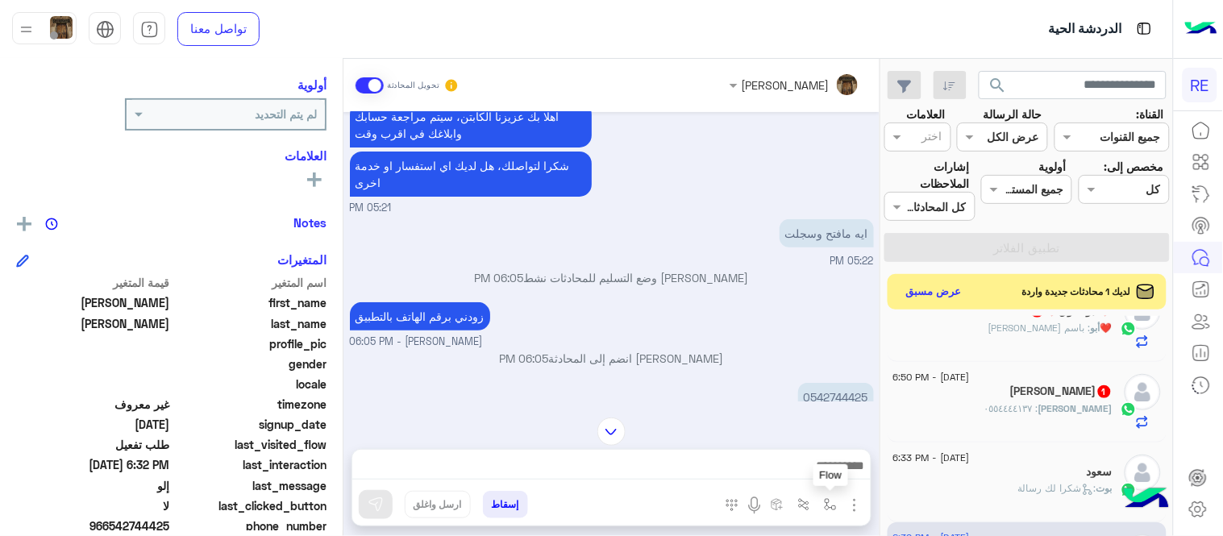
click at [825, 500] on img "button" at bounding box center [830, 504] width 13 height 13
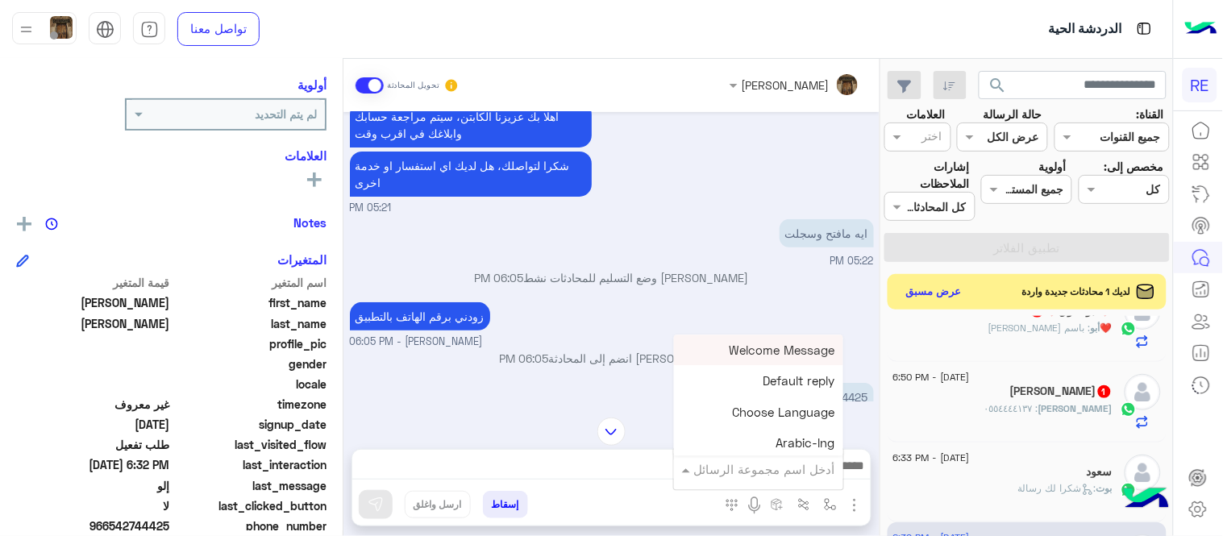
click at [785, 478] on div "أدخل اسم مجموعة الرسائل" at bounding box center [764, 469] width 141 height 19
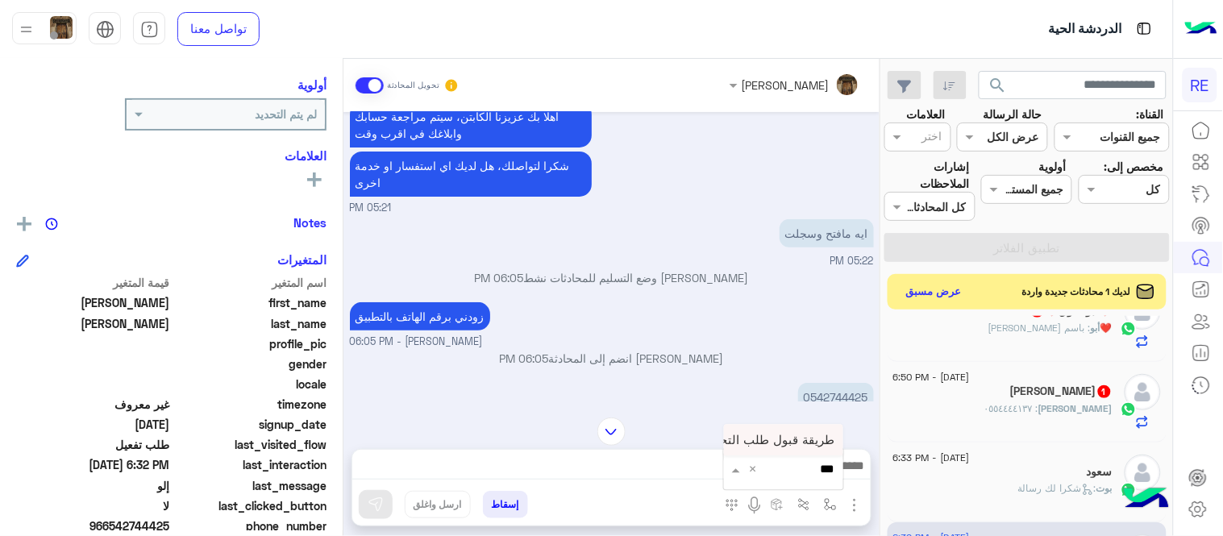
type input "****"
click at [788, 447] on div "طريقة قبول طلب التحقق تفعيل ابشر ككابتن" at bounding box center [783, 440] width 119 height 31
type textarea "**********"
click at [371, 501] on img at bounding box center [376, 505] width 16 height 16
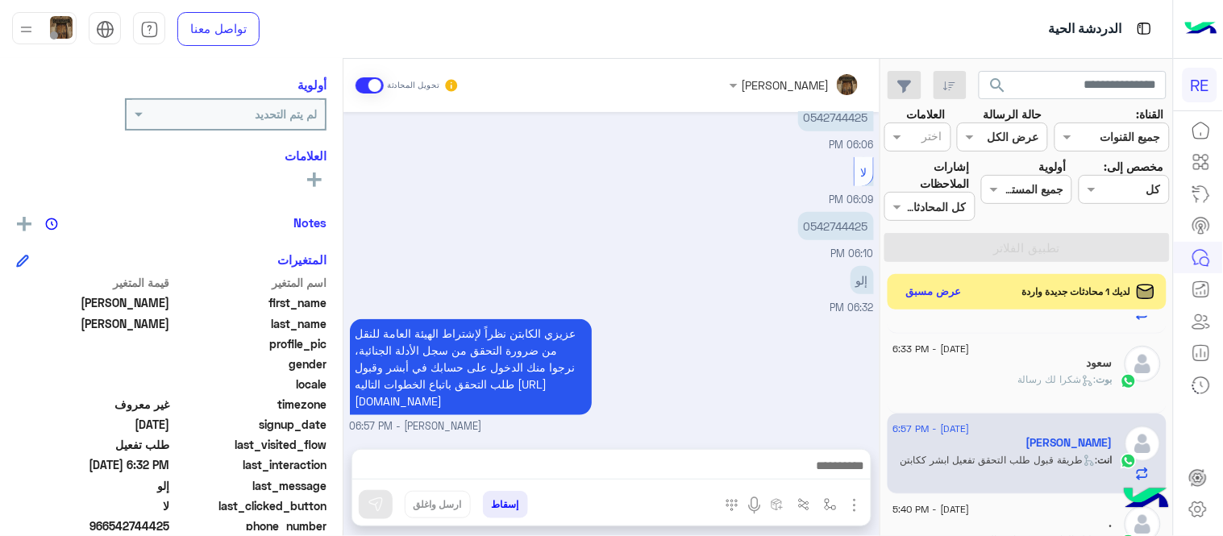
scroll to position [185, 0]
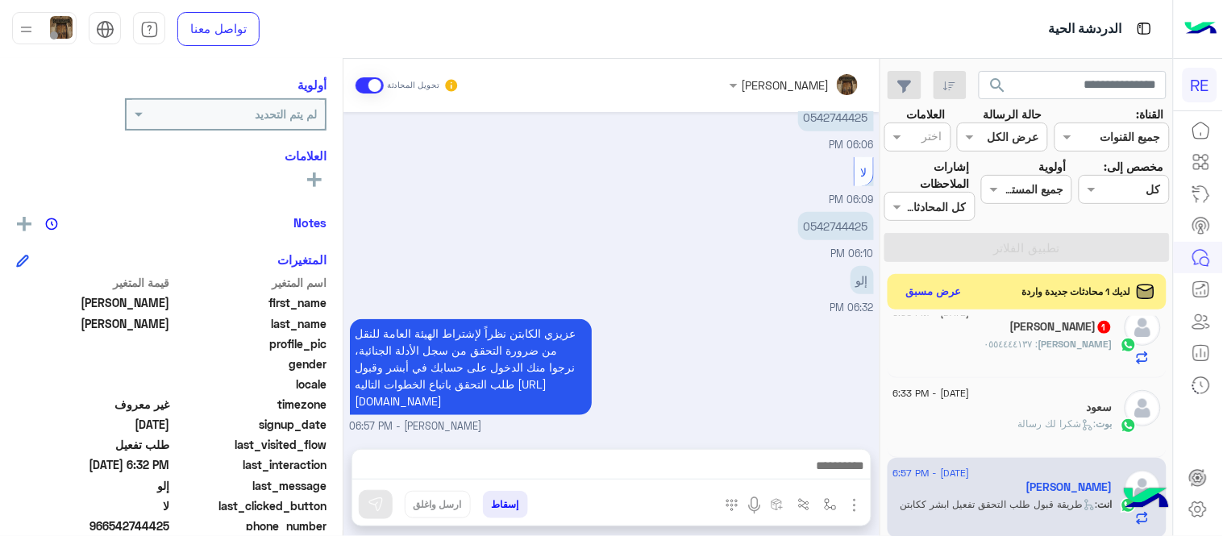
click at [1003, 422] on div "بوت : شكرا لك رسالة" at bounding box center [1002, 431] width 219 height 28
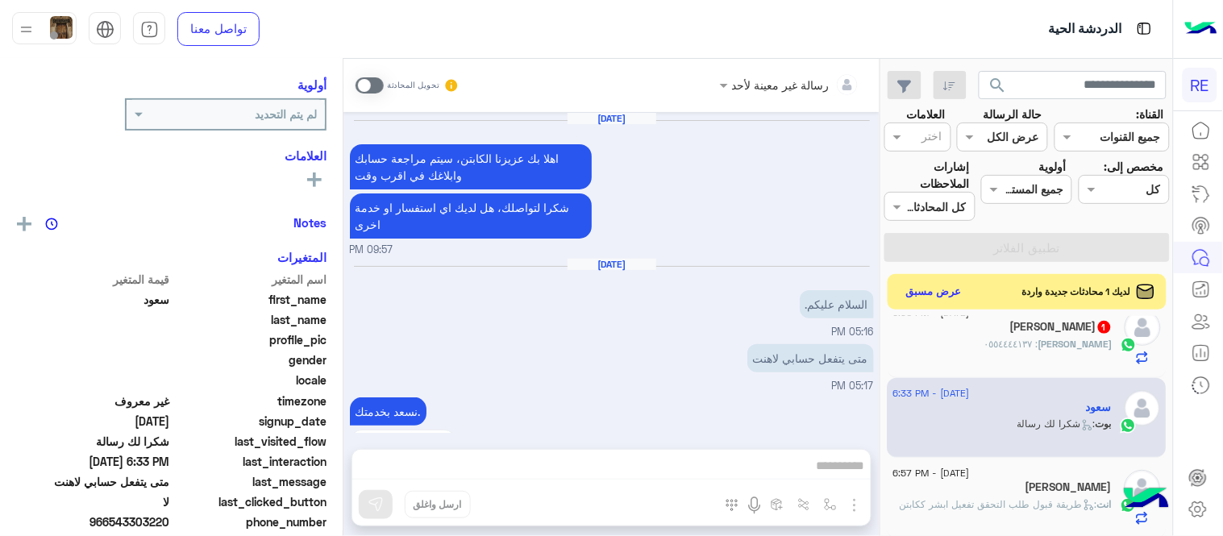
scroll to position [671, 0]
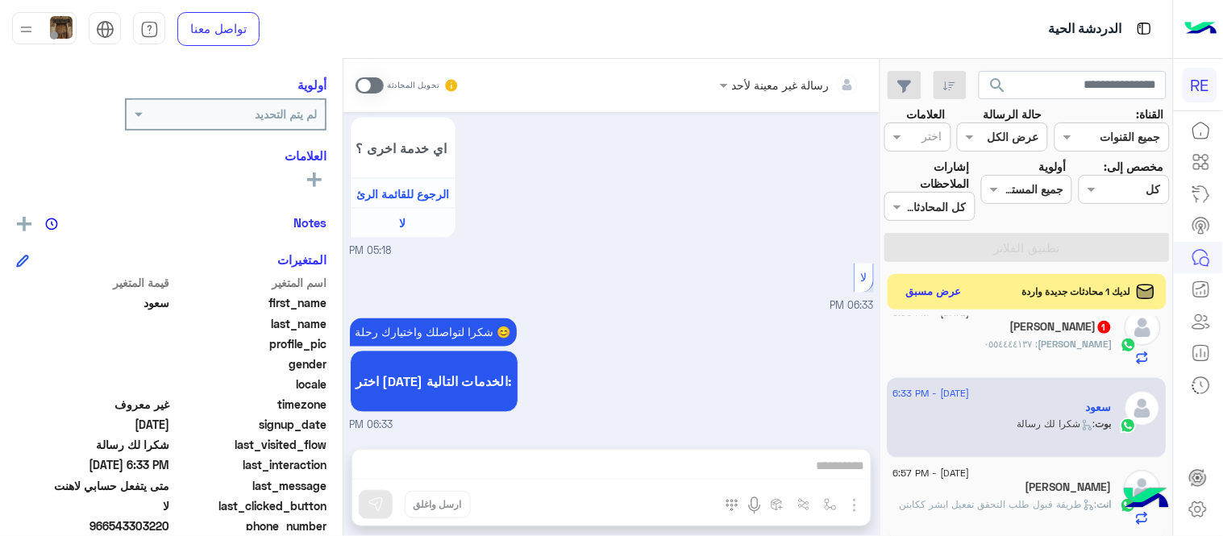
click at [368, 83] on span at bounding box center [369, 85] width 28 height 16
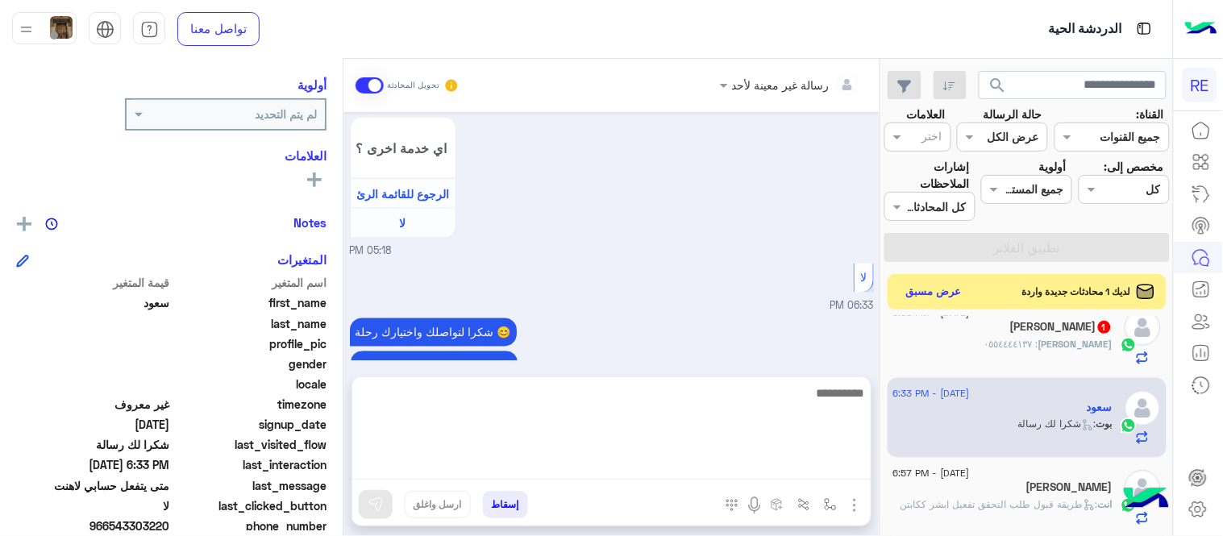
scroll to position [700, 0]
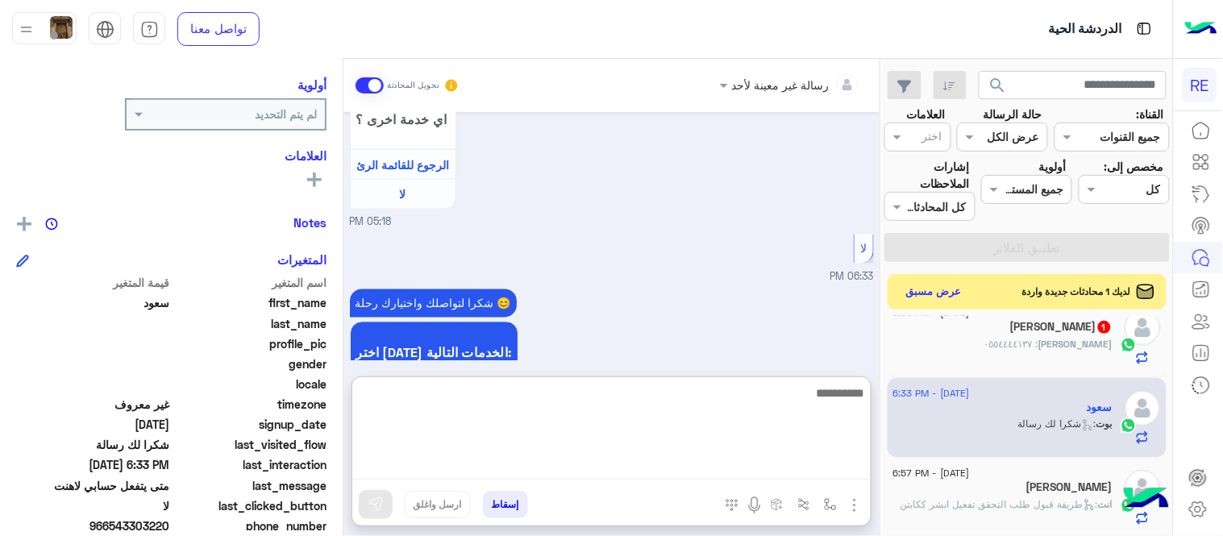
click at [625, 465] on textarea at bounding box center [611, 431] width 518 height 97
type textarea "**********"
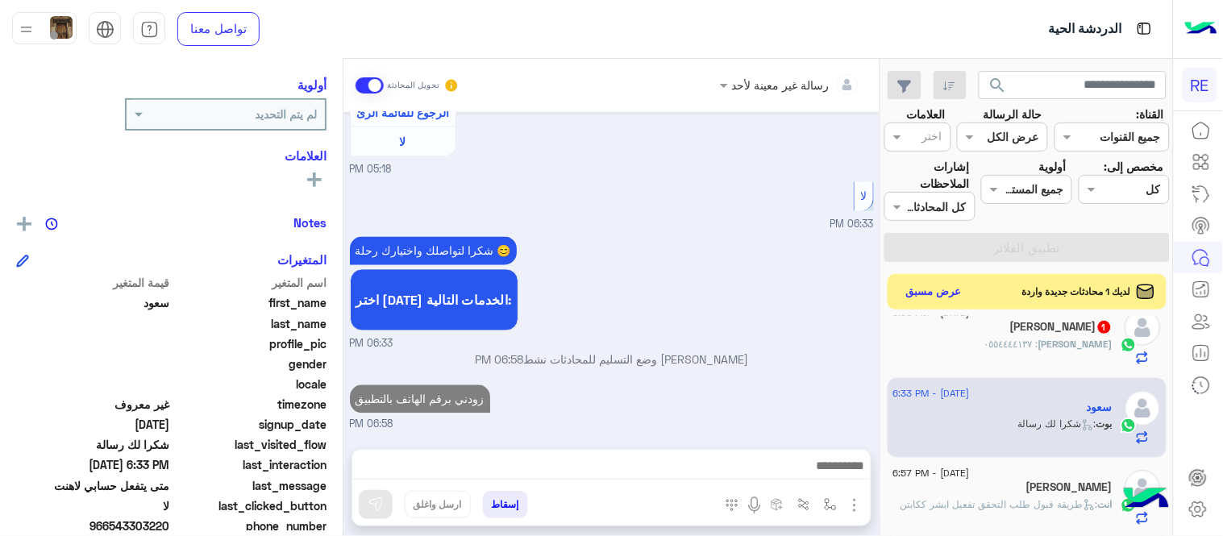
click at [768, 365] on div "رسالة غير معينة لأحد تحويل المحادثة [DATE] اهلا بك عزيزنا الكابتن، سيتم مراجعة …" at bounding box center [611, 301] width 536 height 484
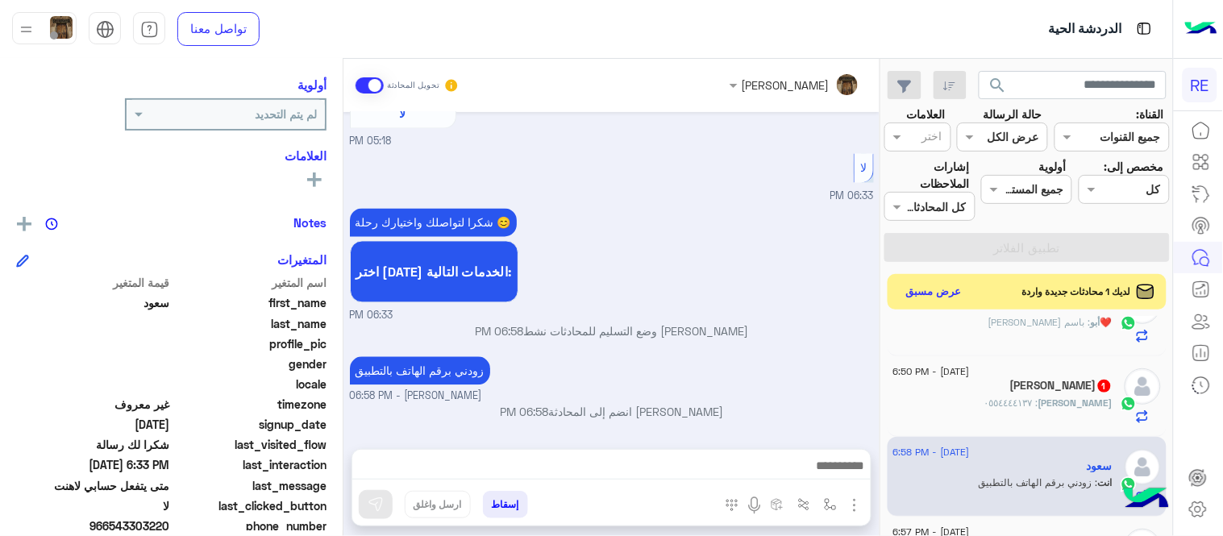
scroll to position [160, 0]
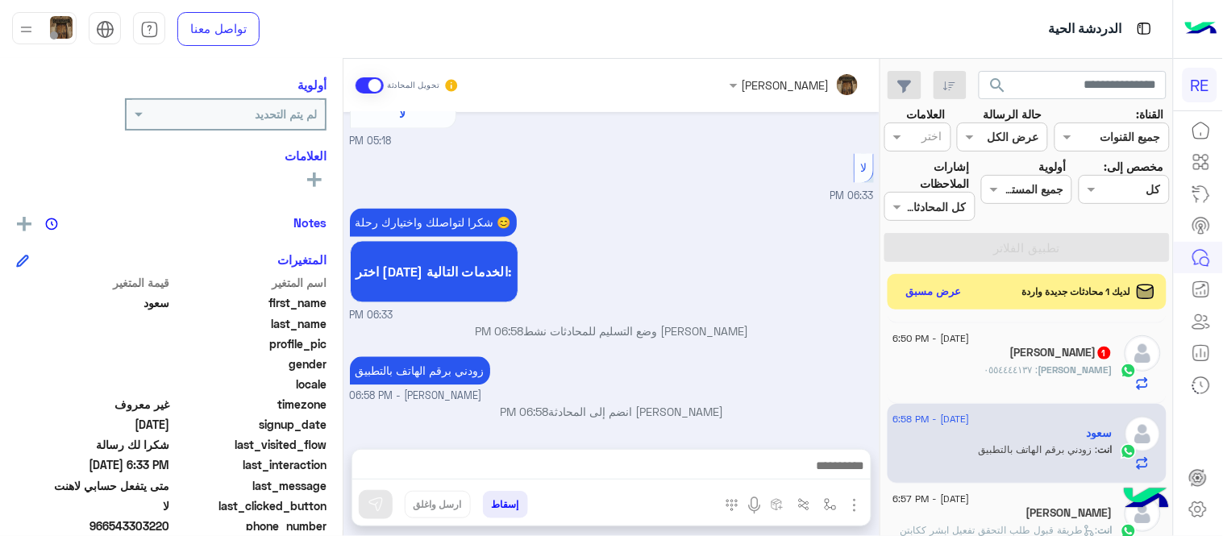
click at [995, 363] on div "Abdul : ٠٥٥٤٤٤٤١٣٧" at bounding box center [1002, 377] width 219 height 28
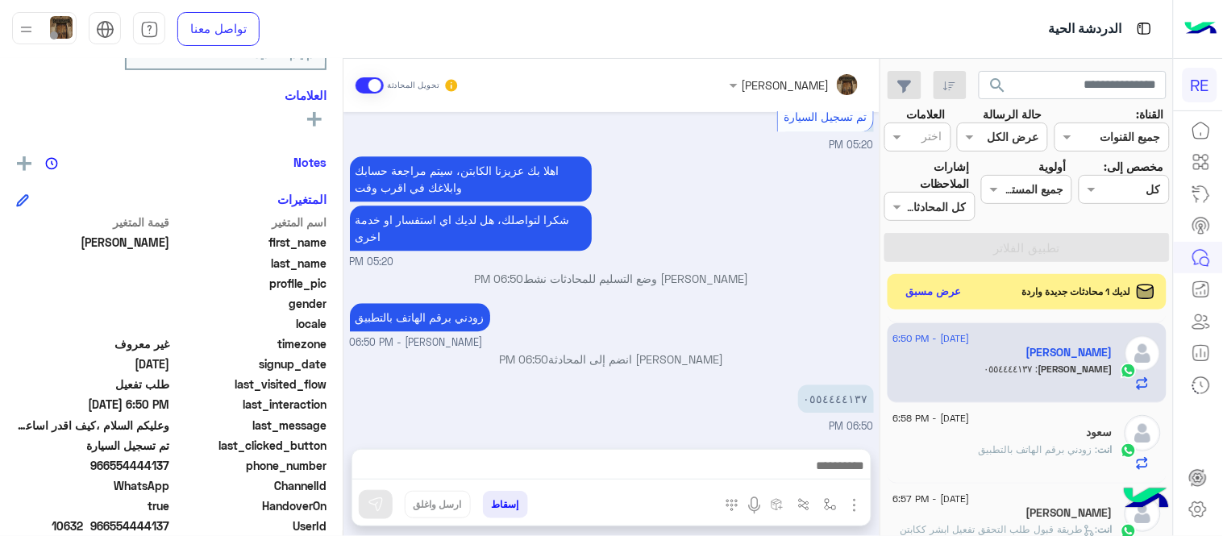
scroll to position [330, 0]
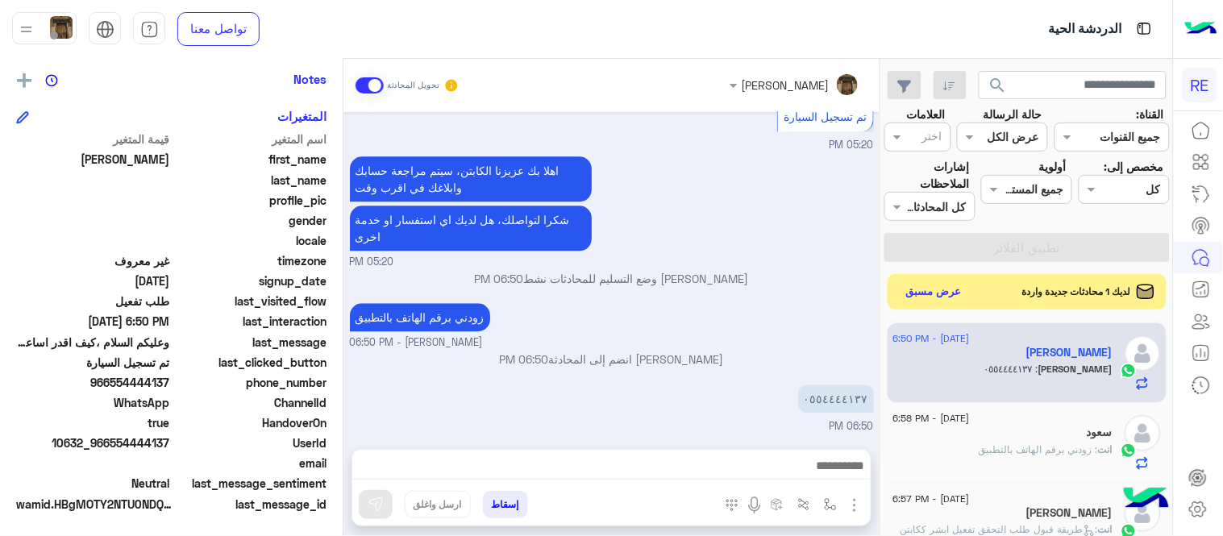
drag, startPoint x: 114, startPoint y: 520, endPoint x: 170, endPoint y: 385, distance: 145.6
click at [170, 385] on span "966554444137" at bounding box center [93, 382] width 154 height 17
copy span "554444137"
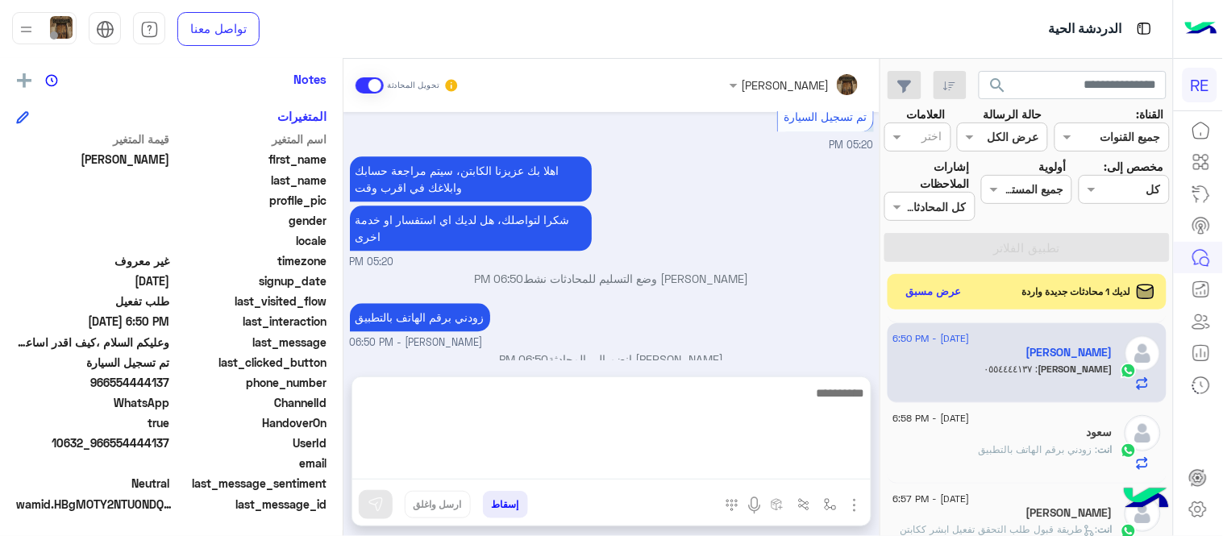
click at [719, 465] on textarea at bounding box center [611, 431] width 518 height 97
type textarea "**********"
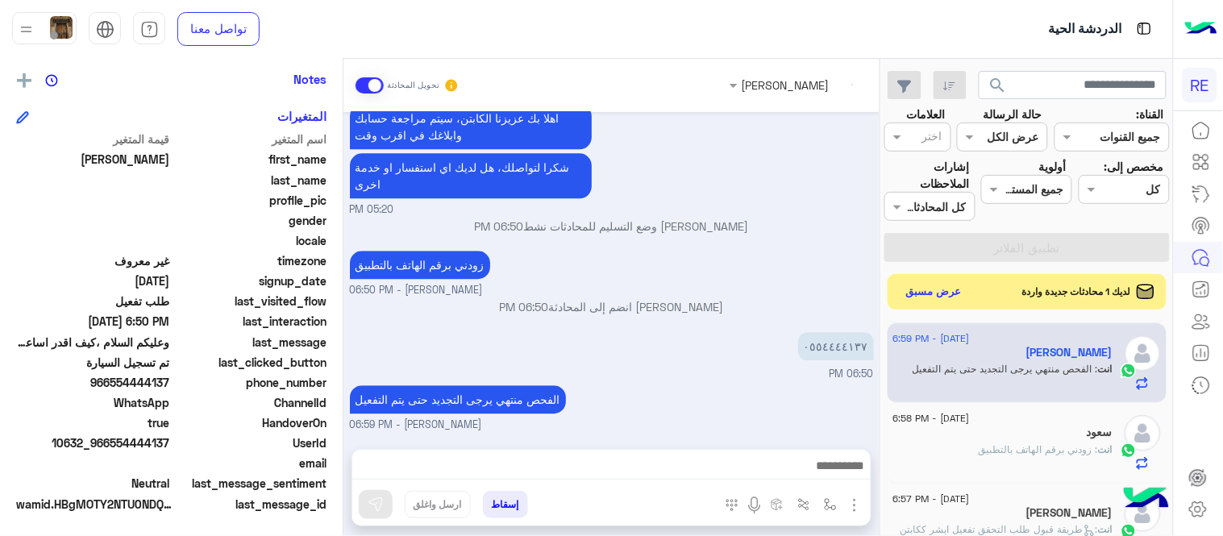
click at [732, 327] on div "[DATE] كابتن � 05:18 PM اختر [DATE] الخدمات التالية: 05:18 PM تفعيل حساب 05:19 …" at bounding box center [611, 272] width 536 height 321
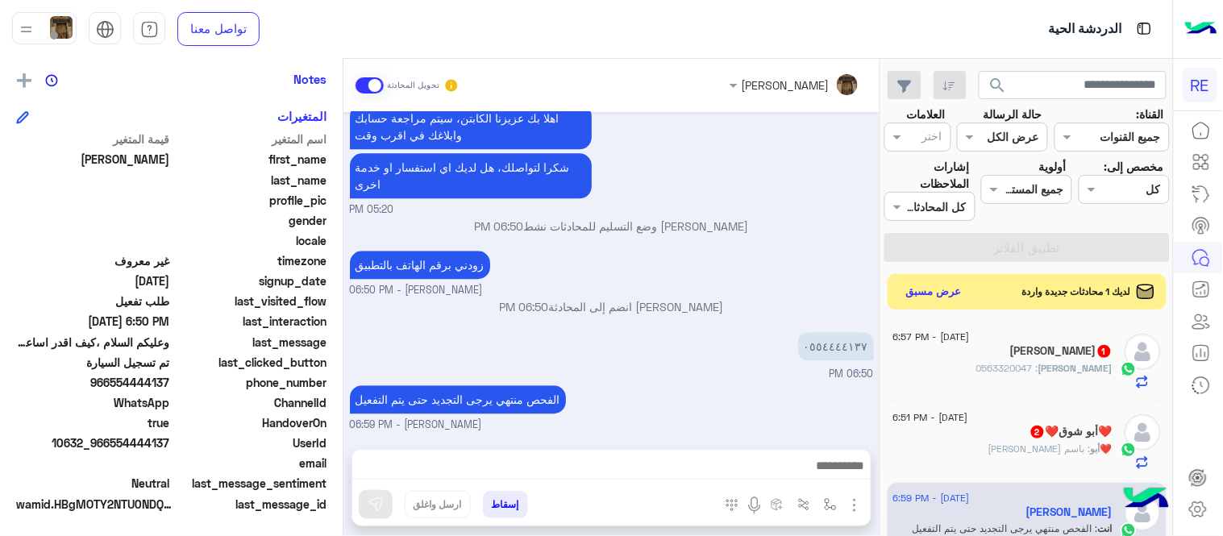
click at [979, 445] on div "❤️أبو : باسم [PERSON_NAME]" at bounding box center [1002, 456] width 219 height 28
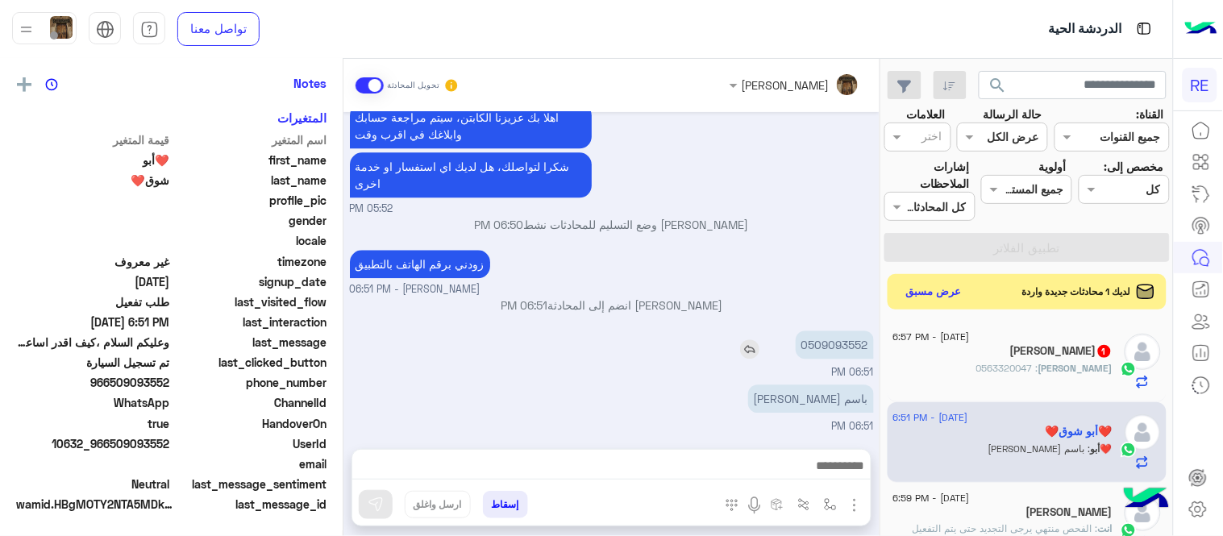
scroll to position [330, 0]
click at [841, 347] on p "0509093552" at bounding box center [835, 344] width 78 height 28
copy p "0509093552"
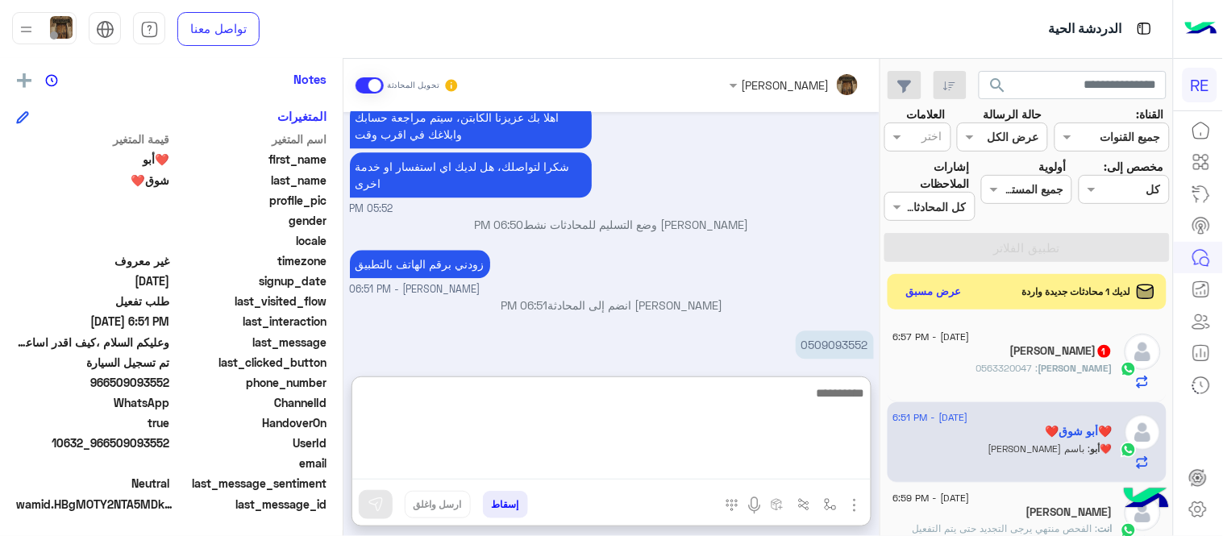
click at [569, 463] on textarea at bounding box center [611, 431] width 518 height 97
type textarea "**********"
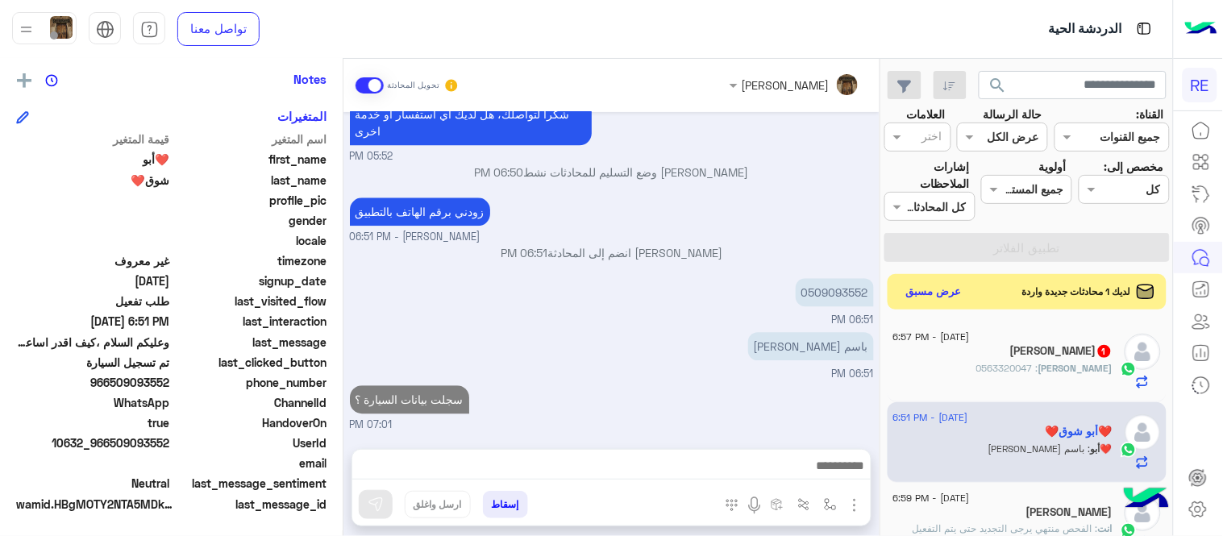
click at [750, 324] on div "[DATE] اختر [DATE] الخدمات التالية: 05:51 PM تفعيل حساب 05:52 PM يمكنك الاطلاع …" at bounding box center [611, 272] width 536 height 321
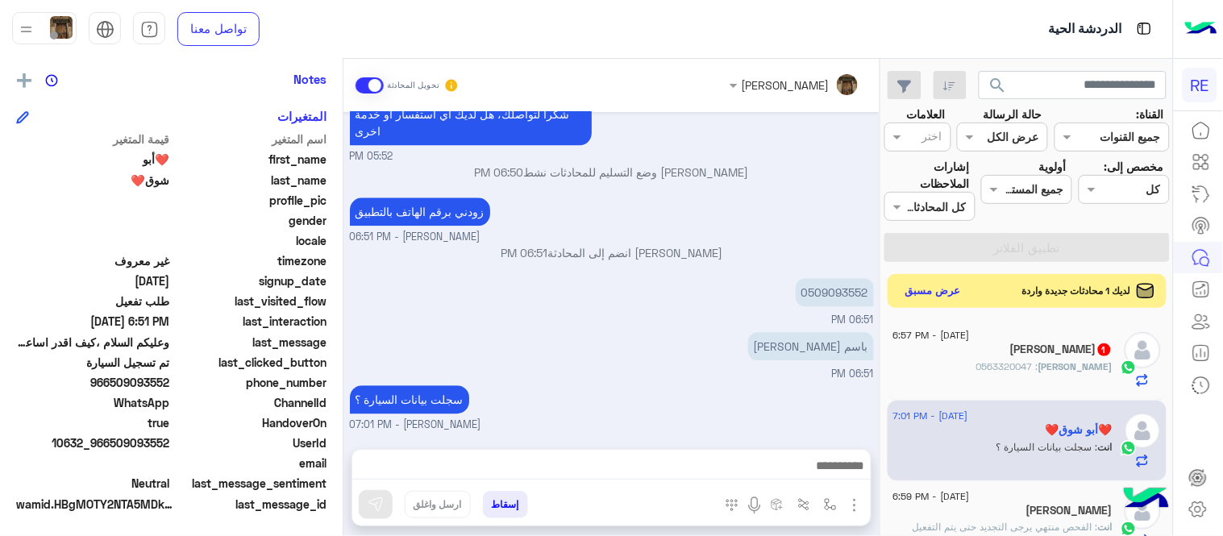
click at [929, 295] on button "عرض مسبق" at bounding box center [934, 291] width 68 height 22
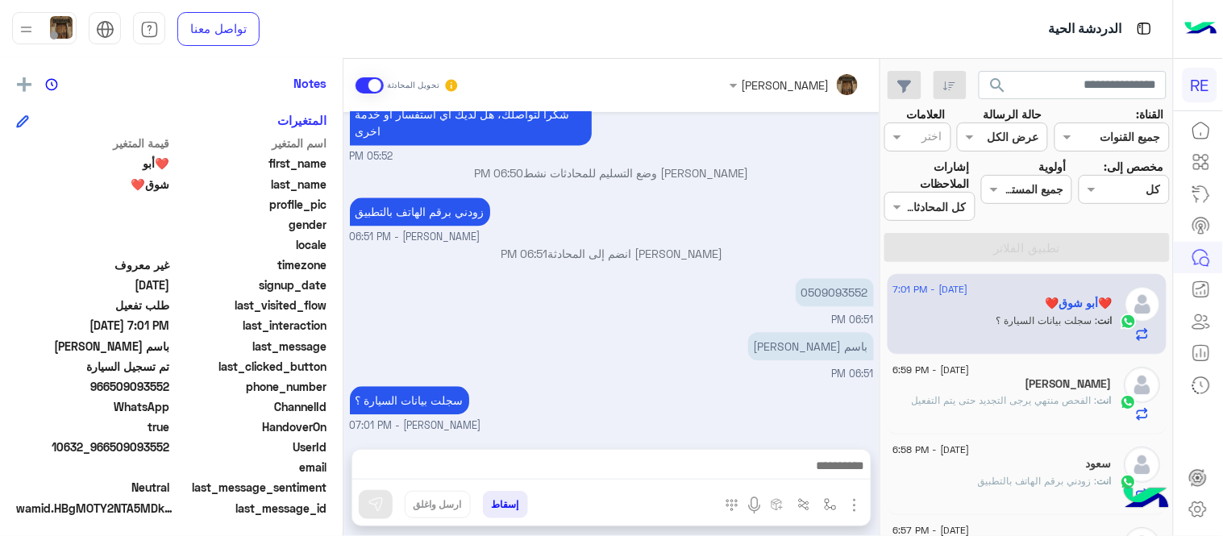
scroll to position [330, 0]
